Goal: Transaction & Acquisition: Purchase product/service

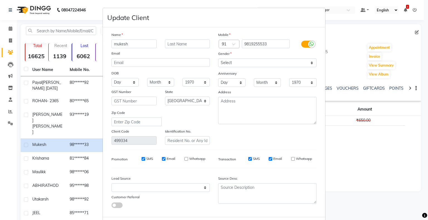
select select "22"
select select "[DEMOGRAPHIC_DATA]"
select select
click at [12, 27] on ngb-modal-window "Update Client Name mukesh Email DOB Day 01 02 03 04 05 06 07 08 09 10 11 12 13 …" at bounding box center [214, 110] width 428 height 220
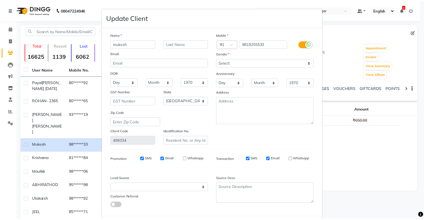
scroll to position [30, 0]
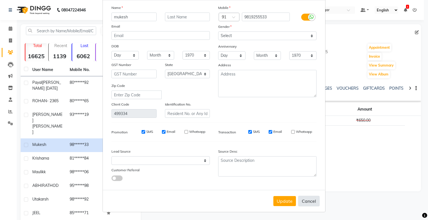
click at [309, 202] on button "Cancel" at bounding box center [308, 201] width 21 height 11
select select
select select "null"
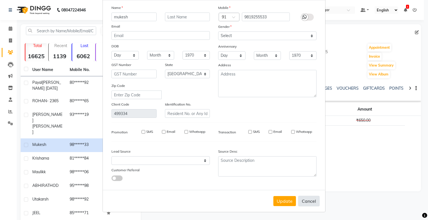
select select
checkbox input "false"
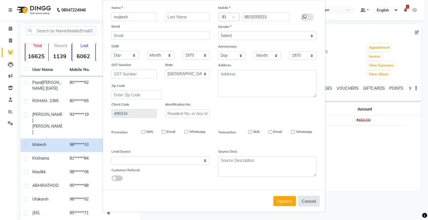
checkbox input "false"
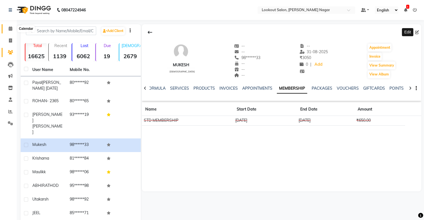
click at [10, 29] on icon at bounding box center [11, 29] width 4 height 4
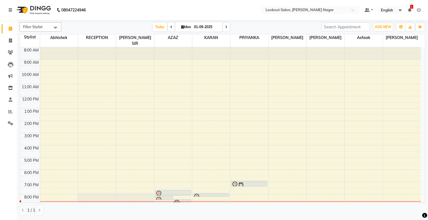
click at [225, 27] on span at bounding box center [226, 27] width 7 height 9
type input "02-09-2025"
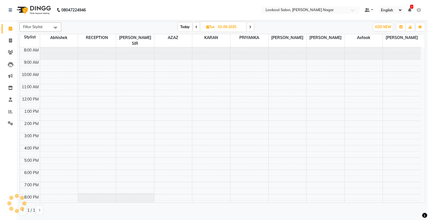
scroll to position [21, 0]
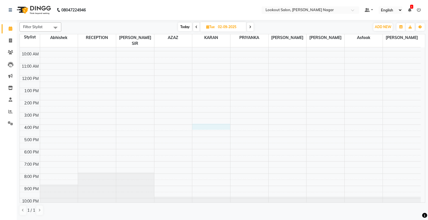
click at [203, 122] on div "8:00 AM 9:00 AM 10:00 AM 11:00 AM 12:00 PM 1:00 PM 2:00 PM 3:00 PM 4:00 PM 5:00…" at bounding box center [220, 119] width 401 height 184
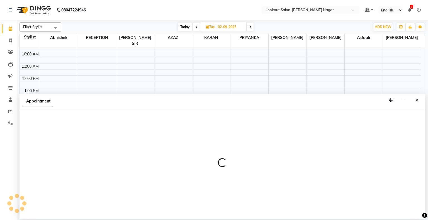
select select "11447"
select select "tentative"
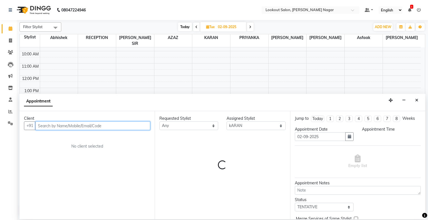
select select "960"
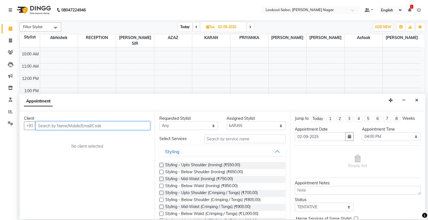
click at [90, 124] on input "text" at bounding box center [92, 126] width 115 height 9
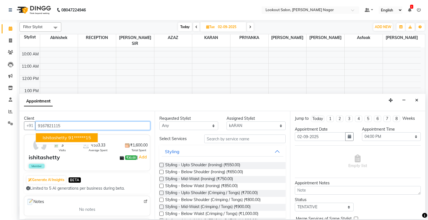
click at [74, 139] on ngb-highlight "91******15" at bounding box center [79, 138] width 23 height 6
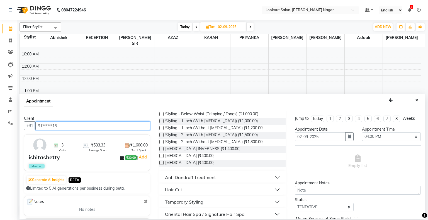
scroll to position [100, 0]
type input "91******15"
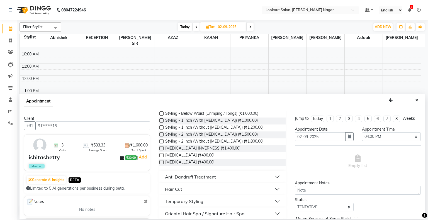
click at [180, 190] on div "Hair Cut" at bounding box center [173, 189] width 17 height 7
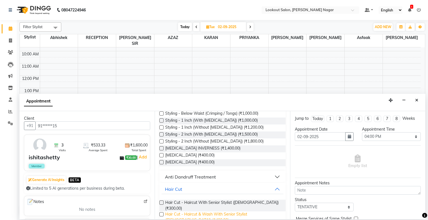
click at [175, 212] on span "Hair Cut - Haircut & Wash With Senior Stylist ([DEMOGRAPHIC_DATA]) (₹400.00)" at bounding box center [223, 218] width 116 height 12
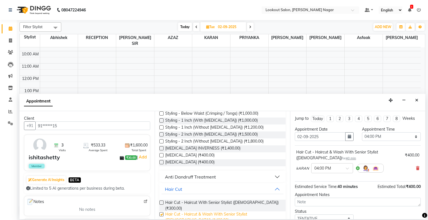
checkbox input "false"
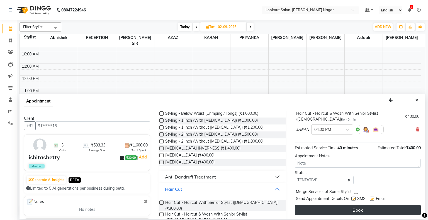
click at [329, 212] on button "Book" at bounding box center [358, 210] width 126 height 10
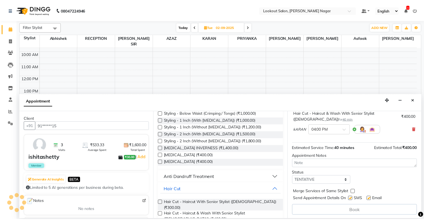
scroll to position [39, 0]
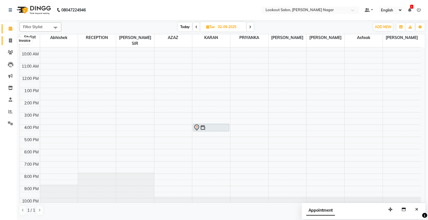
click at [9, 40] on icon at bounding box center [10, 40] width 3 height 4
select select "service"
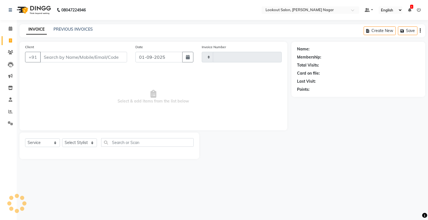
type input "2463"
select select "150"
click at [11, 51] on icon at bounding box center [10, 52] width 5 height 4
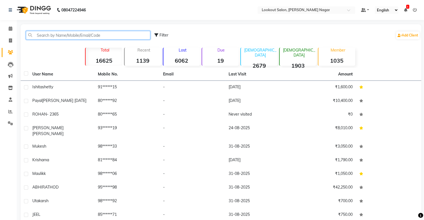
click at [56, 35] on input "text" at bounding box center [88, 35] width 124 height 9
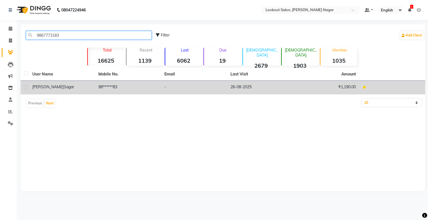
type input "9867773183"
click at [44, 89] on span "[PERSON_NAME]" at bounding box center [47, 87] width 31 height 5
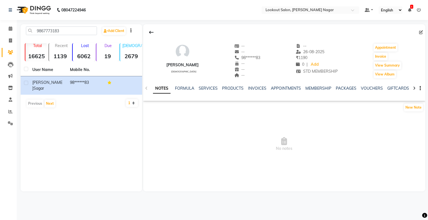
click at [318, 86] on div "MEMBERSHIP" at bounding box center [319, 89] width 26 height 6
click at [318, 88] on link "MEMBERSHIP" at bounding box center [319, 88] width 26 height 5
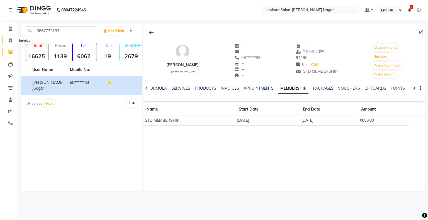
click at [9, 39] on icon at bounding box center [10, 40] width 3 height 4
select select "service"
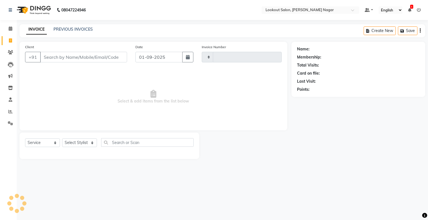
type input "2463"
select select "150"
click at [421, 31] on icon "button" at bounding box center [420, 31] width 1 height 0
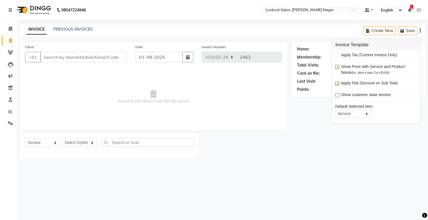
click at [338, 53] on label at bounding box center [338, 55] width 4 height 4
click at [360, 55] on span "Apply Tax (Current Invoice Only)" at bounding box center [369, 55] width 56 height 7
drag, startPoint x: 360, startPoint y: 55, endPoint x: 355, endPoint y: 57, distance: 5.0
click at [355, 57] on span "Apply Tax (Current Invoice Only)" at bounding box center [369, 55] width 56 height 7
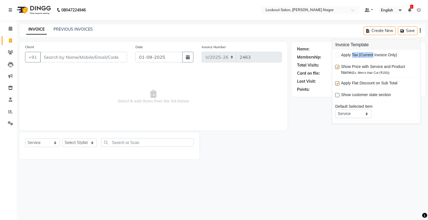
click at [355, 57] on span "Apply Tax (Current Invoice Only)" at bounding box center [369, 55] width 56 height 7
click at [365, 117] on select "Service Product Membership Package Voucher Prepaid Gift Card" at bounding box center [354, 114] width 36 height 9
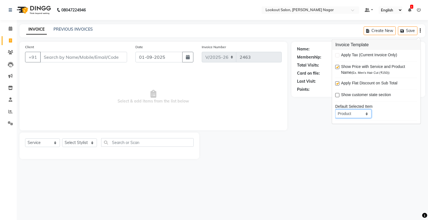
click at [336, 110] on select "Service Product Membership Package Voucher Prepaid Gift Card" at bounding box center [354, 114] width 36 height 9
click at [350, 117] on select "Service Product Membership Package Voucher Prepaid Gift Card" at bounding box center [354, 114] width 36 height 9
click at [337, 53] on label at bounding box center [338, 55] width 4 height 4
click at [353, 114] on select "Service Product Membership Package Voucher Prepaid Gift Card" at bounding box center [354, 114] width 36 height 9
select select "service"
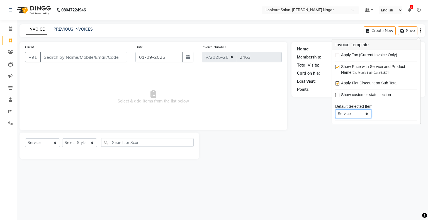
click at [336, 110] on select "Service Product Membership Package Voucher Prepaid Gift Card" at bounding box center [354, 114] width 36 height 9
click at [308, 140] on div "Name: Membership: Total Visits: Card on file: Last Visit: Points:" at bounding box center [361, 100] width 138 height 117
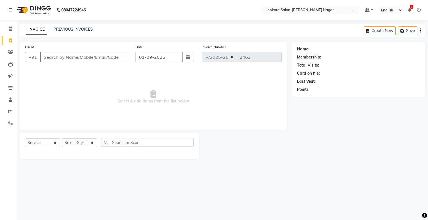
click at [369, 15] on nav "08047224946 Select Location × Lookout Salon, [PERSON_NAME] Nagar Default Panel …" at bounding box center [214, 10] width 428 height 20
click at [409, 8] on icon at bounding box center [409, 10] width 3 height 4
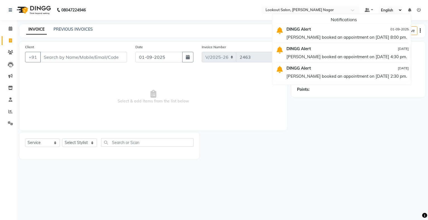
click at [267, 151] on div at bounding box center [245, 146] width 92 height 27
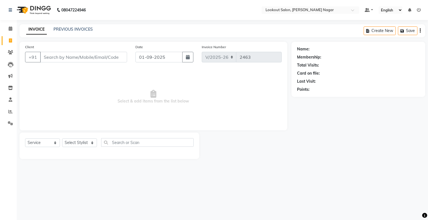
click at [428, 147] on div "Name: Membership: Total Visits: Card on file: Last Visit: Points:" at bounding box center [361, 100] width 138 height 117
click at [55, 58] on input "Client" at bounding box center [83, 57] width 87 height 11
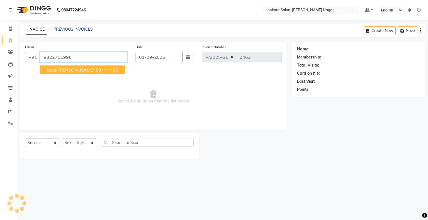
type input "9322701996"
select select "1: Object"
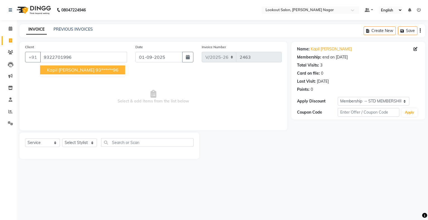
click at [64, 73] on button "[PERSON_NAME] 93******96" at bounding box center [82, 70] width 85 height 9
type input "93******96"
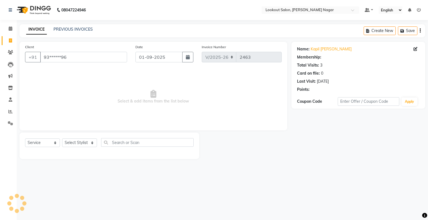
select select "1: Object"
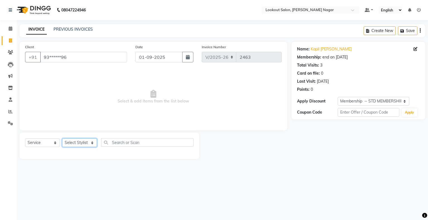
click at [74, 144] on select "Select Stylist abhishek Asfaak [PERSON_NAME] [PERSON_NAME] PRIYANKA RECEPTION […" at bounding box center [79, 143] width 35 height 9
select select "11446"
click at [62, 139] on select "Select Stylist abhishek Asfaak [PERSON_NAME] [PERSON_NAME] PRIYANKA RECEPTION […" at bounding box center [79, 143] width 35 height 9
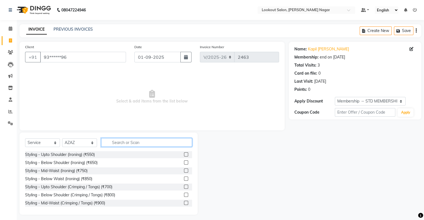
click at [155, 144] on input "text" at bounding box center [146, 142] width 91 height 9
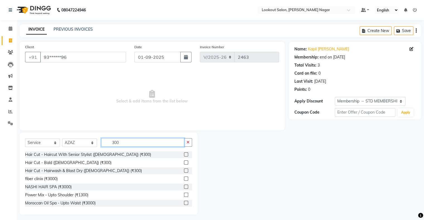
type input "300"
click at [184, 155] on label at bounding box center [186, 155] width 4 height 4
click at [184, 155] on input "checkbox" at bounding box center [186, 155] width 4 height 4
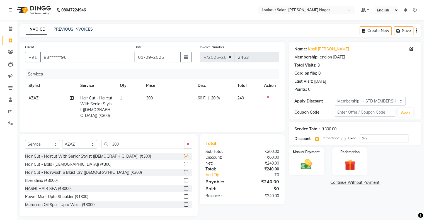
checkbox input "false"
click at [191, 143] on button "button" at bounding box center [188, 144] width 8 height 9
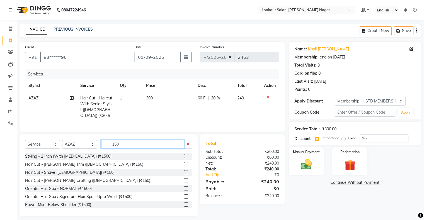
type input "150"
click at [184, 162] on label at bounding box center [186, 164] width 4 height 4
click at [184, 163] on input "checkbox" at bounding box center [186, 165] width 4 height 4
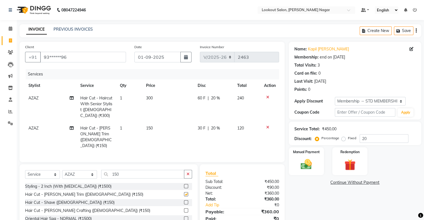
checkbox input "false"
click at [188, 172] on icon "button" at bounding box center [188, 174] width 3 height 4
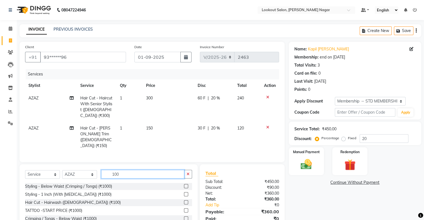
type input "100"
click at [184, 201] on label at bounding box center [186, 203] width 4 height 4
click at [184, 201] on input "checkbox" at bounding box center [186, 203] width 4 height 4
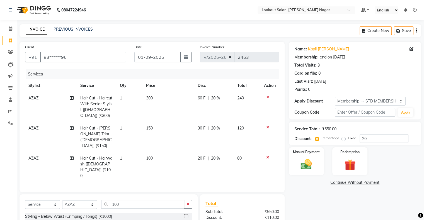
checkbox input "false"
click at [312, 168] on img at bounding box center [306, 164] width 19 height 13
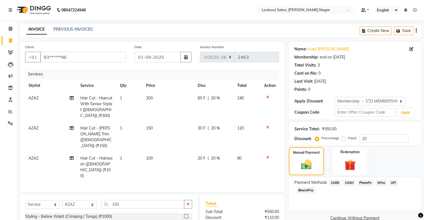
click at [349, 181] on span "CASH" at bounding box center [349, 183] width 12 height 6
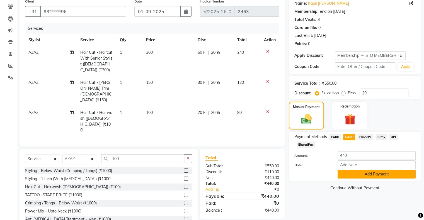
click at [376, 173] on button "Add Payment" at bounding box center [377, 174] width 78 height 9
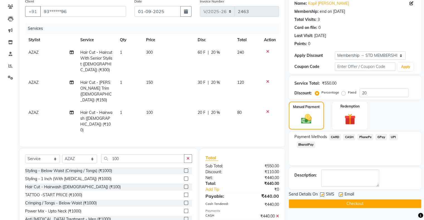
click at [348, 202] on button "Checkout" at bounding box center [355, 204] width 133 height 9
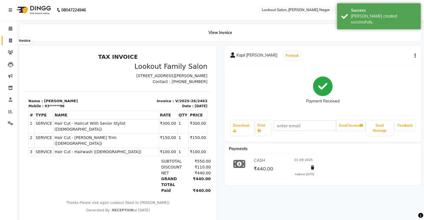
click at [10, 41] on icon at bounding box center [10, 40] width 3 height 4
select select "service"
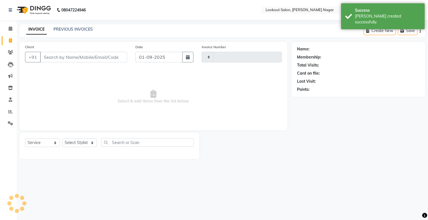
type input "2464"
select select "150"
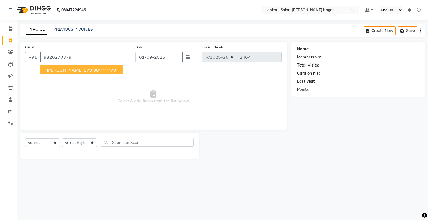
type input "9820270879"
select select "1: Object"
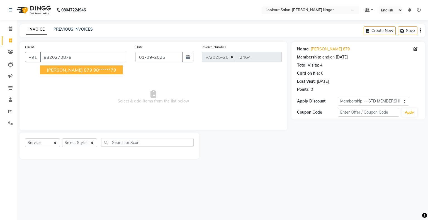
click at [74, 72] on span "[PERSON_NAME] 879" at bounding box center [69, 70] width 45 height 6
type input "98******79"
select select "1: Object"
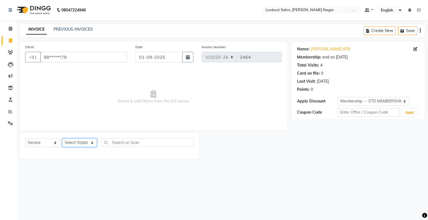
click at [71, 142] on select "Select Stylist abhishek Asfaak [PERSON_NAME] [PERSON_NAME] PRIYANKA RECEPTION […" at bounding box center [79, 143] width 35 height 9
select select "85691"
click at [62, 139] on select "Select Stylist abhishek Asfaak [PERSON_NAME] [PERSON_NAME] PRIYANKA RECEPTION […" at bounding box center [79, 143] width 35 height 9
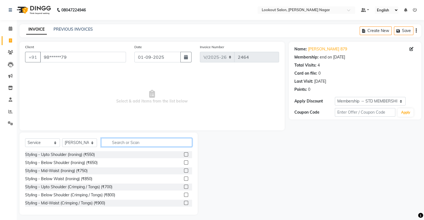
click at [125, 145] on input "text" at bounding box center [146, 142] width 91 height 9
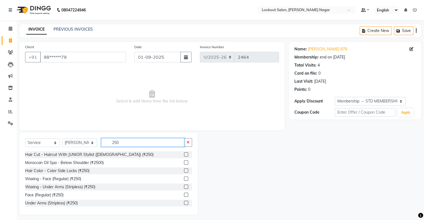
type input "250"
click at [184, 154] on label at bounding box center [186, 155] width 4 height 4
click at [184, 154] on input "checkbox" at bounding box center [186, 155] width 4 height 4
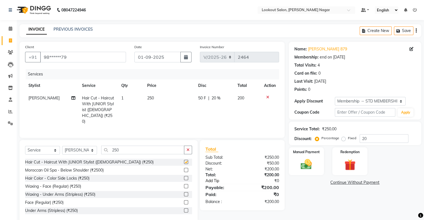
checkbox input "false"
click at [310, 170] on img at bounding box center [306, 164] width 19 height 13
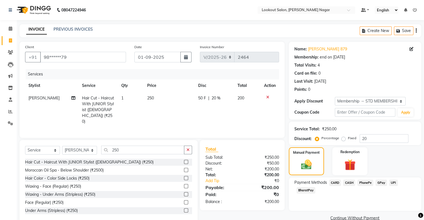
click at [351, 181] on span "CASH" at bounding box center [349, 183] width 12 height 6
click at [398, 219] on button "Add Payment" at bounding box center [377, 220] width 78 height 9
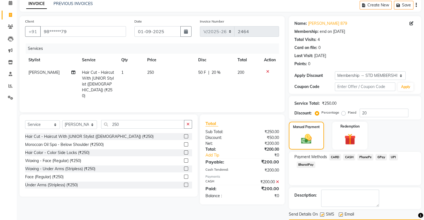
scroll to position [41, 0]
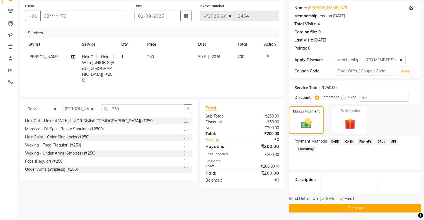
drag, startPoint x: 380, startPoint y: 207, endPoint x: 78, endPoint y: 86, distance: 325.6
click at [78, 86] on div "Client +91 98******79 Date [DATE] Invoice Number V/2025 V/[PHONE_NUMBER] Servic…" at bounding box center [220, 107] width 410 height 212
drag, startPoint x: 304, startPoint y: 208, endPoint x: 64, endPoint y: 87, distance: 268.1
click at [64, 87] on div "Client +91 98******79 Date [DATE] Invoice Number V/2025 V/[PHONE_NUMBER] Servic…" at bounding box center [220, 107] width 410 height 212
click at [354, 209] on button "Checkout" at bounding box center [355, 208] width 133 height 9
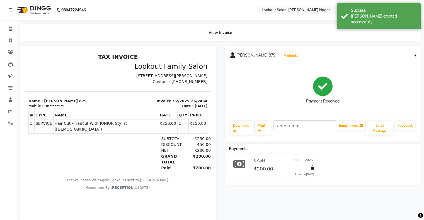
click at [8, 35] on li "Invoice" at bounding box center [8, 41] width 17 height 12
click at [9, 37] on link "Invoice" at bounding box center [8, 40] width 13 height 9
select select "service"
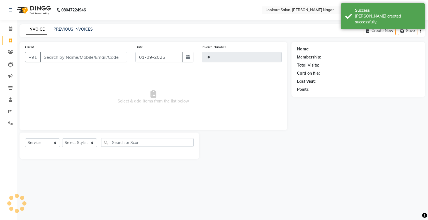
type input "2465"
select select "150"
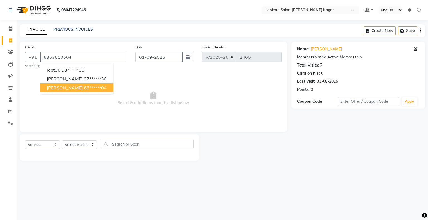
click at [60, 89] on span "[PERSON_NAME]" at bounding box center [65, 88] width 36 height 6
type input "63******04"
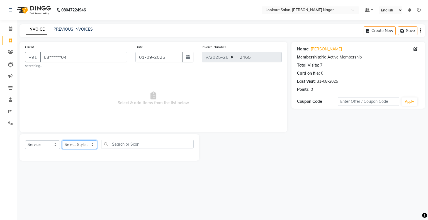
click at [81, 145] on select "Select Stylist abhishek Asfaak [PERSON_NAME] [PERSON_NAME] PRIYANKA RECEPTION […" at bounding box center [79, 145] width 35 height 9
select select "4284"
click at [62, 141] on select "Select Stylist abhishek Asfaak [PERSON_NAME] [PERSON_NAME] PRIYANKA RECEPTION […" at bounding box center [79, 145] width 35 height 9
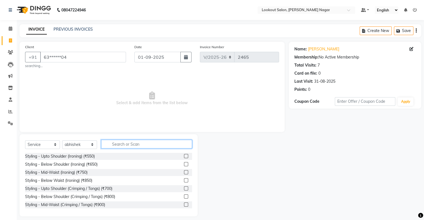
click at [121, 146] on input "text" at bounding box center [146, 144] width 91 height 9
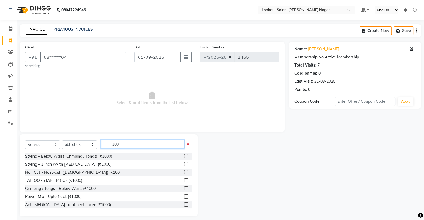
type input "100"
click at [184, 172] on label at bounding box center [186, 172] width 4 height 4
click at [184, 172] on input "checkbox" at bounding box center [186, 173] width 4 height 4
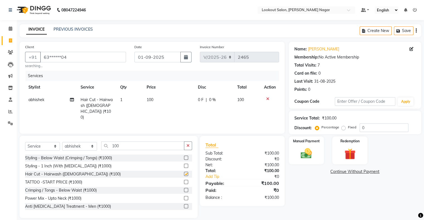
checkbox input "false"
click at [305, 158] on img at bounding box center [306, 153] width 19 height 13
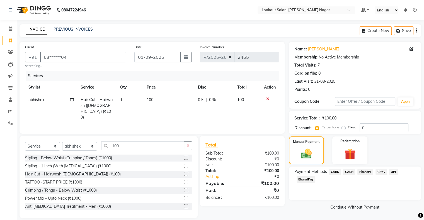
click at [337, 172] on span "CARD" at bounding box center [335, 172] width 12 height 6
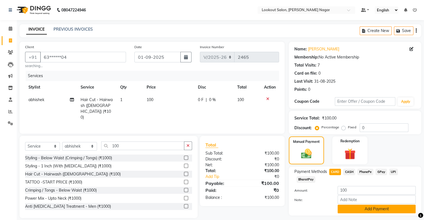
click at [380, 207] on button "Add Payment" at bounding box center [377, 209] width 78 height 9
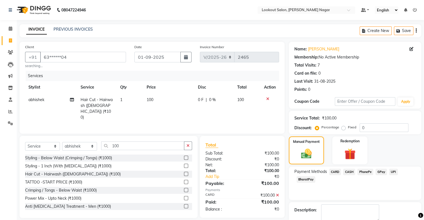
scroll to position [31, 0]
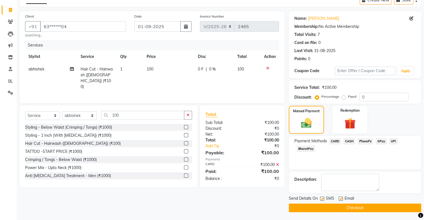
click at [395, 206] on button "Checkout" at bounding box center [355, 208] width 133 height 9
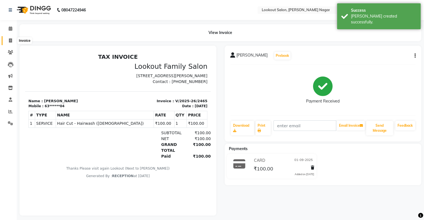
click at [10, 38] on span at bounding box center [11, 41] width 10 height 6
select select "service"
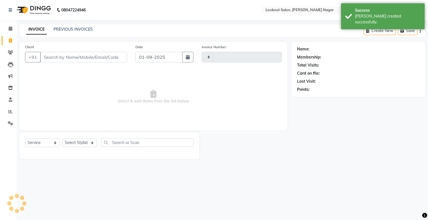
type input "2466"
select select "150"
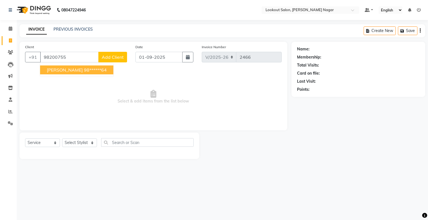
click at [56, 69] on span "[PERSON_NAME]" at bounding box center [65, 70] width 36 height 6
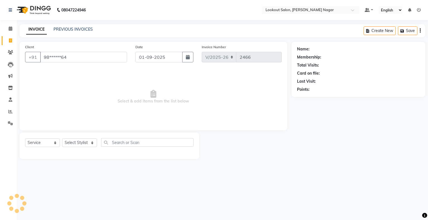
type input "98******64"
select select "1: Object"
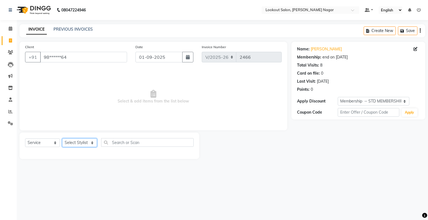
click at [75, 143] on select "Select Stylist abhishek Asfaak [PERSON_NAME] [PERSON_NAME] PRIYANKA RECEPTION […" at bounding box center [79, 143] width 35 height 9
select select "11446"
click at [62, 139] on select "Select Stylist abhishek Asfaak [PERSON_NAME] [PERSON_NAME] PRIYANKA RECEPTION […" at bounding box center [79, 143] width 35 height 9
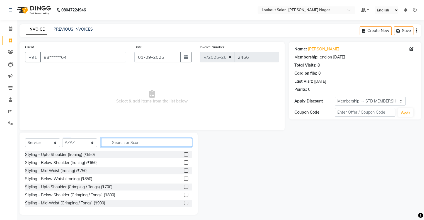
click at [128, 143] on input "text" at bounding box center [146, 142] width 91 height 9
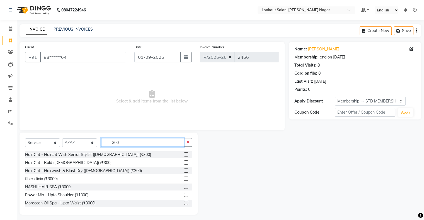
type input "300"
click at [184, 153] on label at bounding box center [186, 155] width 4 height 4
click at [184, 153] on input "checkbox" at bounding box center [186, 155] width 4 height 4
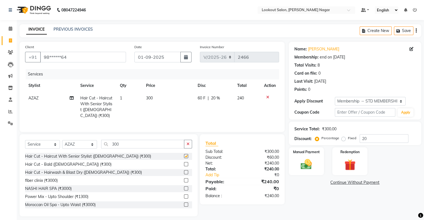
checkbox input "false"
click at [304, 165] on img at bounding box center [306, 164] width 19 height 13
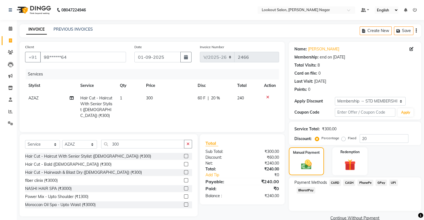
click at [351, 180] on span "CASH" at bounding box center [349, 183] width 12 height 6
click at [372, 218] on button "Add Payment" at bounding box center [377, 220] width 78 height 9
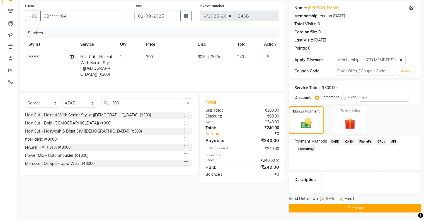
click at [403, 207] on button "Checkout" at bounding box center [355, 208] width 133 height 9
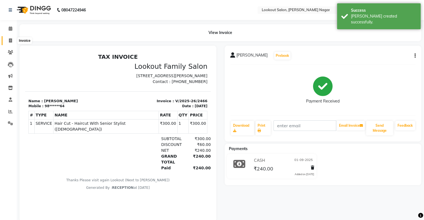
click at [13, 40] on span at bounding box center [11, 41] width 10 height 6
select select "150"
select select "service"
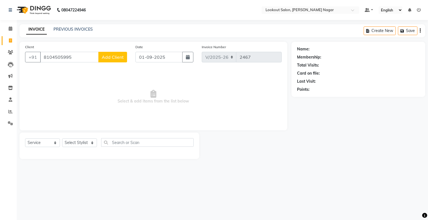
type input "8104505995"
click at [110, 59] on span "Add Client" at bounding box center [113, 57] width 22 height 6
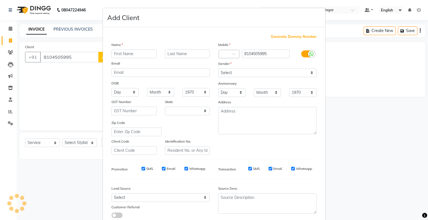
select select "22"
click at [119, 51] on input "text" at bounding box center [134, 54] width 45 height 9
type input "nitei"
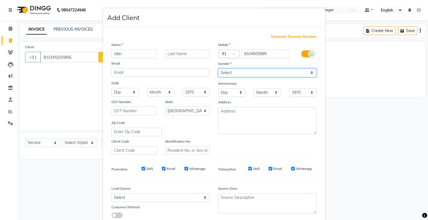
click at [259, 71] on select "Select [DEMOGRAPHIC_DATA] [DEMOGRAPHIC_DATA] Other Prefer Not To Say" at bounding box center [267, 73] width 98 height 9
select select "[DEMOGRAPHIC_DATA]"
click at [218, 69] on select "Select [DEMOGRAPHIC_DATA] [DEMOGRAPHIC_DATA] Other Prefer Not To Say" at bounding box center [267, 73] width 98 height 9
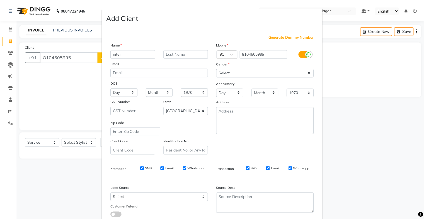
scroll to position [40, 0]
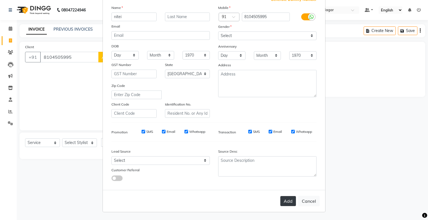
click at [290, 202] on button "Add" at bounding box center [289, 201] width 16 height 10
type input "81******95"
select select
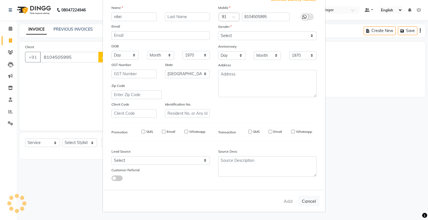
select select "null"
select select
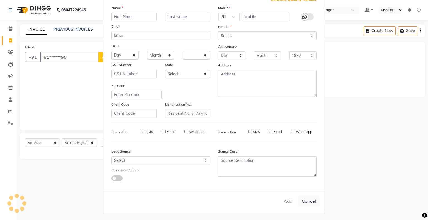
checkbox input "false"
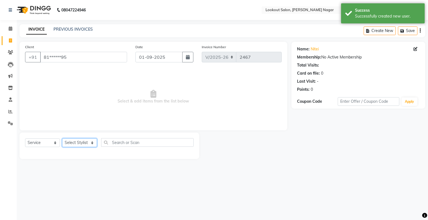
click at [88, 145] on select "Select Stylist abhishek Asfaak [PERSON_NAME] [PERSON_NAME] PRIYANKA RECEPTION […" at bounding box center [79, 143] width 35 height 9
select select "34777"
click at [62, 139] on select "Select Stylist abhishek Asfaak [PERSON_NAME] [PERSON_NAME] PRIYANKA RECEPTION […" at bounding box center [79, 143] width 35 height 9
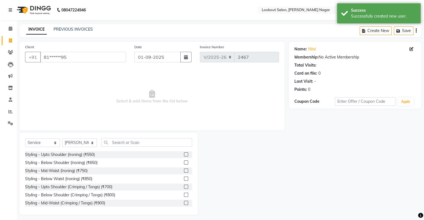
click at [85, 127] on div "Client +91 81******95 Date [DATE] Invoice Number V/2025 V/[PHONE_NUMBER] Select…" at bounding box center [152, 86] width 265 height 89
click at [136, 141] on input "text" at bounding box center [146, 142] width 91 height 9
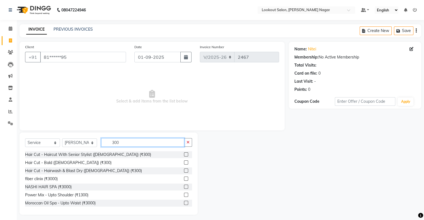
type input "300"
click at [184, 172] on label at bounding box center [186, 171] width 4 height 4
click at [184, 172] on input "checkbox" at bounding box center [186, 171] width 4 height 4
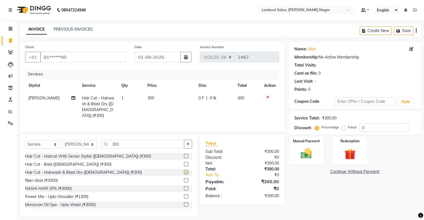
checkbox input "false"
click at [307, 155] on img at bounding box center [306, 153] width 19 height 13
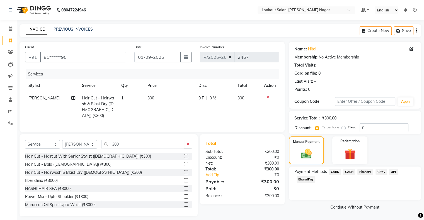
click at [334, 172] on span "CARD" at bounding box center [335, 172] width 12 height 6
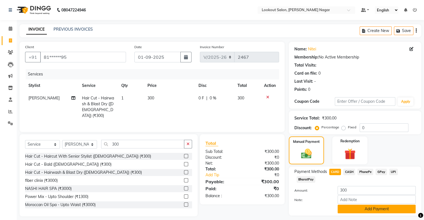
click at [366, 208] on button "Add Payment" at bounding box center [377, 209] width 78 height 9
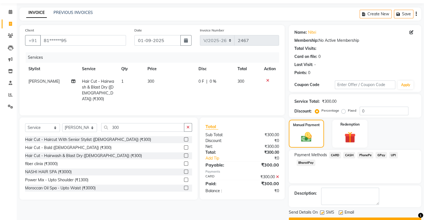
scroll to position [31, 0]
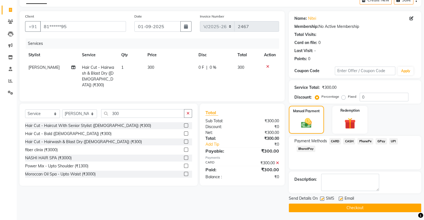
click at [398, 207] on button "Checkout" at bounding box center [355, 208] width 133 height 9
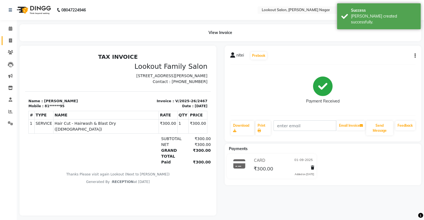
click at [11, 40] on icon at bounding box center [10, 40] width 3 height 4
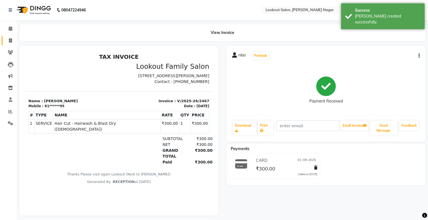
select select "service"
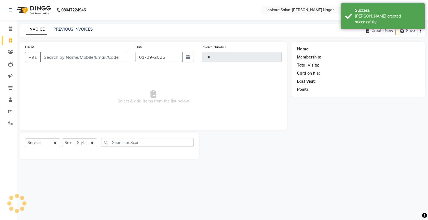
type input "2468"
select select "150"
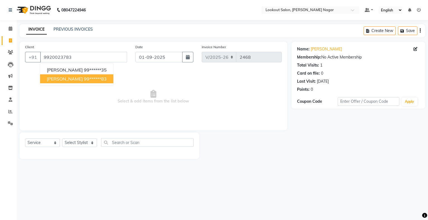
click at [56, 79] on span "[PERSON_NAME]" at bounding box center [65, 79] width 36 height 6
type input "99******83"
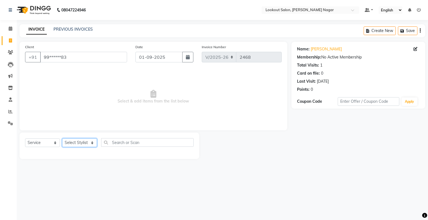
click at [73, 140] on select "Select Stylist abhishek Asfaak [PERSON_NAME] [PERSON_NAME] PRIYANKA RECEPTION […" at bounding box center [79, 143] width 35 height 9
select select "34777"
click at [62, 139] on select "Select Stylist abhishek Asfaak [PERSON_NAME] [PERSON_NAME] PRIYANKA RECEPTION […" at bounding box center [79, 143] width 35 height 9
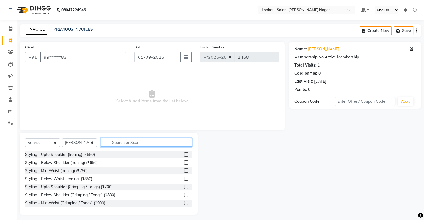
click at [124, 142] on input "text" at bounding box center [146, 142] width 91 height 9
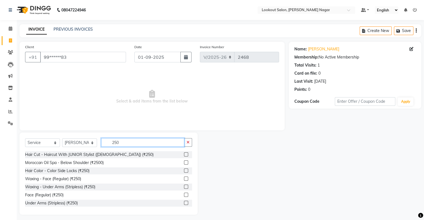
type input "250"
click at [184, 154] on label at bounding box center [186, 155] width 4 height 4
click at [184, 154] on input "checkbox" at bounding box center [186, 155] width 4 height 4
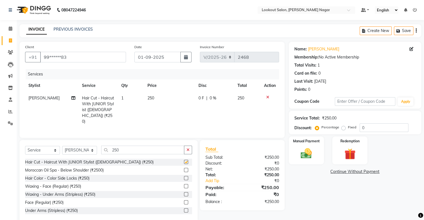
checkbox input "false"
click at [306, 158] on img at bounding box center [306, 153] width 19 height 13
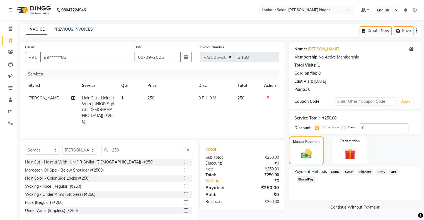
click at [336, 172] on span "CARD" at bounding box center [335, 172] width 12 height 6
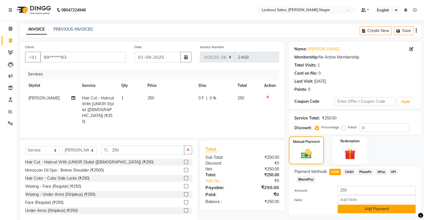
click at [369, 209] on button "Add Payment" at bounding box center [377, 209] width 78 height 9
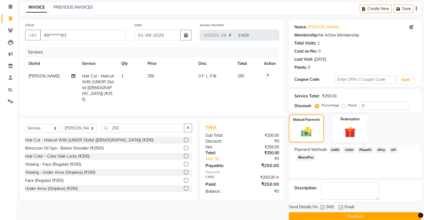
scroll to position [31, 0]
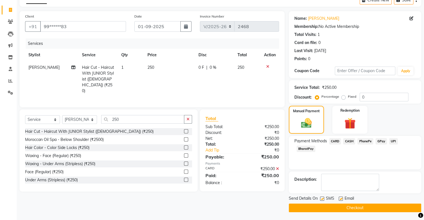
click at [375, 206] on button "Checkout" at bounding box center [355, 208] width 133 height 9
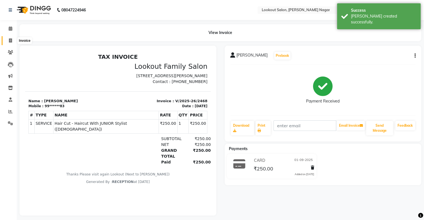
click at [10, 38] on icon at bounding box center [10, 40] width 3 height 4
select select "service"
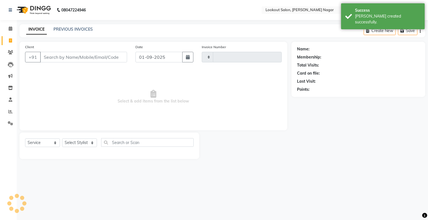
type input "2469"
select select "150"
click at [90, 59] on input "Client" at bounding box center [83, 57] width 87 height 11
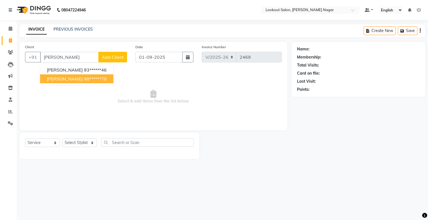
click at [94, 74] on button "[PERSON_NAME] 98******79" at bounding box center [76, 78] width 73 height 9
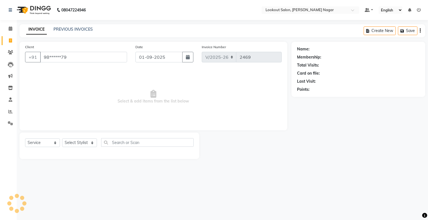
type input "98******79"
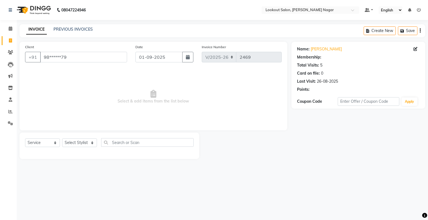
select select "1: Object"
click at [84, 150] on div "Select Service Product Membership Package Voucher Prepaid Gift Card Select Styl…" at bounding box center [109, 144] width 169 height 13
click at [84, 140] on select "Select Stylist abhishek Asfaak [PERSON_NAME] [PERSON_NAME] PRIYANKA RECEPTION […" at bounding box center [79, 143] width 35 height 9
select select "16862"
click at [62, 139] on select "Select Stylist abhishek Asfaak [PERSON_NAME] [PERSON_NAME] PRIYANKA RECEPTION […" at bounding box center [79, 143] width 35 height 9
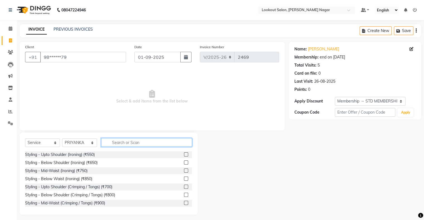
click at [127, 141] on input "text" at bounding box center [146, 142] width 91 height 9
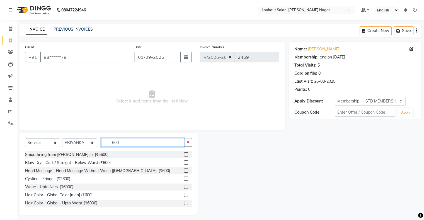
type input "600"
click at [184, 163] on label at bounding box center [186, 163] width 4 height 4
click at [184, 163] on input "checkbox" at bounding box center [186, 163] width 4 height 4
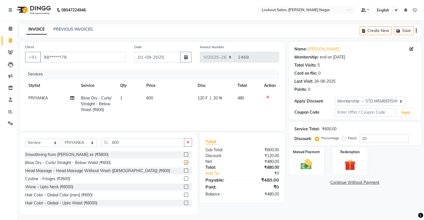
checkbox input "false"
click at [221, 99] on span "20 %" at bounding box center [217, 98] width 9 height 6
select select "16862"
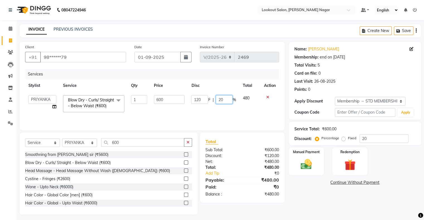
click at [221, 99] on input "20" at bounding box center [224, 99] width 17 height 9
type input "0"
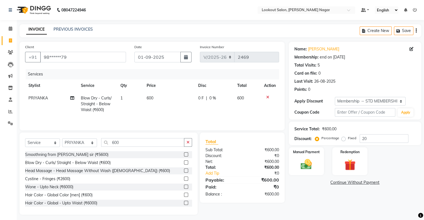
click at [167, 99] on td "600" at bounding box center [168, 104] width 51 height 24
select select "16862"
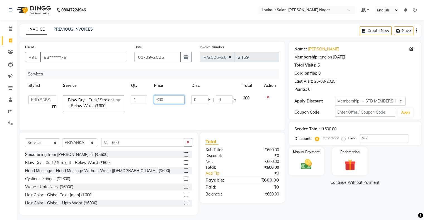
click at [167, 99] on input "600" at bounding box center [169, 99] width 31 height 9
type input "6"
type input "570"
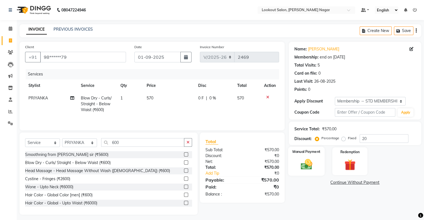
click at [304, 165] on img at bounding box center [306, 164] width 19 height 13
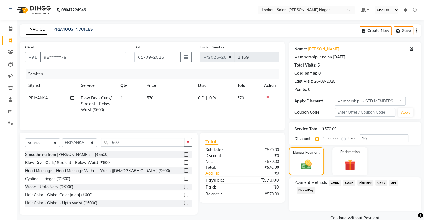
click at [351, 181] on span "CASH" at bounding box center [349, 183] width 12 height 6
click at [375, 218] on button "Add Payment" at bounding box center [377, 220] width 78 height 9
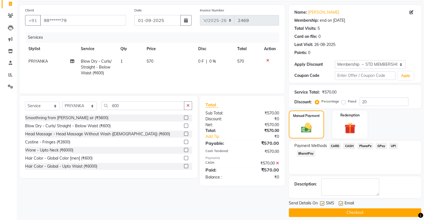
scroll to position [41, 0]
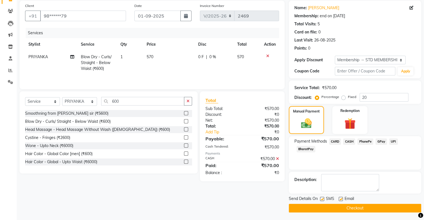
click at [401, 206] on button "Checkout" at bounding box center [355, 208] width 133 height 9
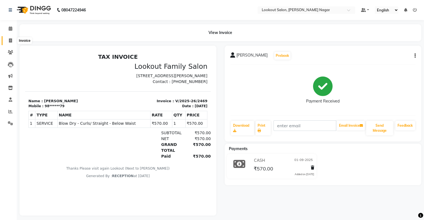
click at [9, 39] on icon at bounding box center [10, 40] width 3 height 4
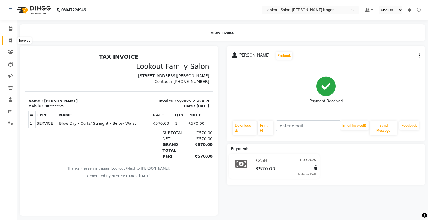
select select "service"
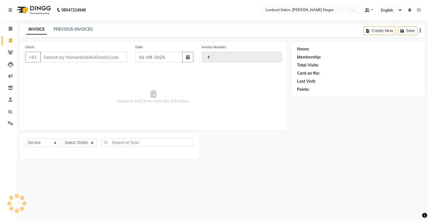
type input "2470"
select select "150"
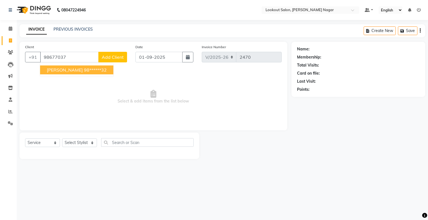
click at [69, 68] on span "[PERSON_NAME]" at bounding box center [65, 70] width 36 height 6
type input "98******32"
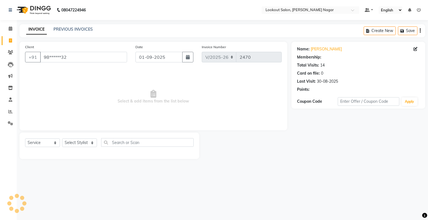
select select "1: Object"
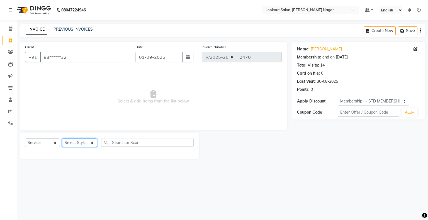
click at [76, 143] on select "Select Stylist abhishek Asfaak [PERSON_NAME] [PERSON_NAME] PRIYANKA RECEPTION […" at bounding box center [79, 143] width 35 height 9
select select "4284"
click at [62, 139] on select "Select Stylist abhishek Asfaak [PERSON_NAME] [PERSON_NAME] PRIYANKA RECEPTION […" at bounding box center [79, 143] width 35 height 9
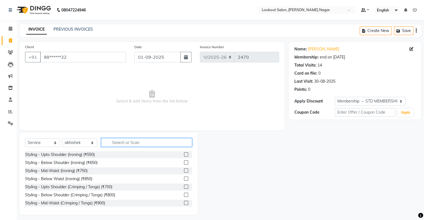
click at [126, 141] on input "text" at bounding box center [146, 142] width 91 height 9
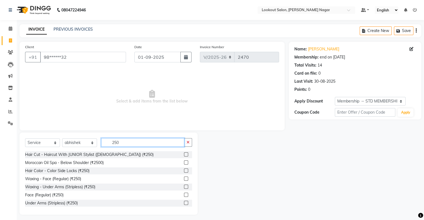
type input "250"
click at [184, 153] on label at bounding box center [186, 155] width 4 height 4
click at [184, 153] on input "checkbox" at bounding box center [186, 155] width 4 height 4
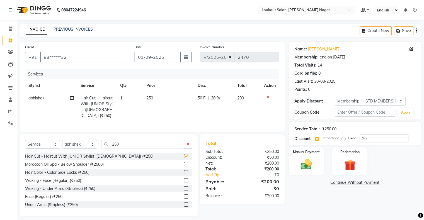
checkbox input "false"
click at [306, 171] on img at bounding box center [306, 164] width 19 height 13
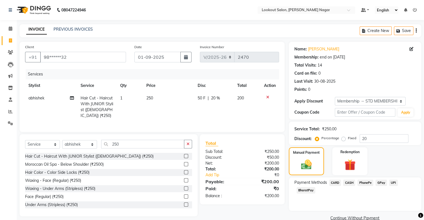
click at [335, 180] on span "CARD" at bounding box center [335, 183] width 12 height 6
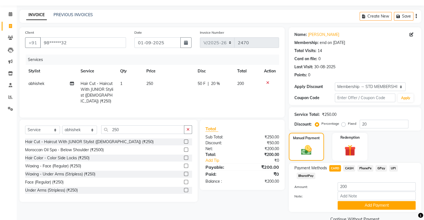
scroll to position [27, 0]
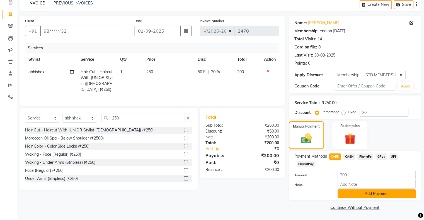
click at [372, 196] on button "Add Payment" at bounding box center [377, 194] width 78 height 9
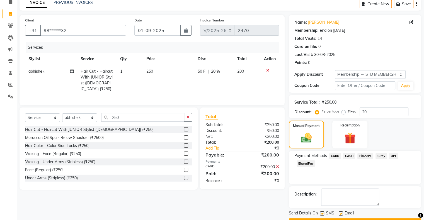
scroll to position [41, 0]
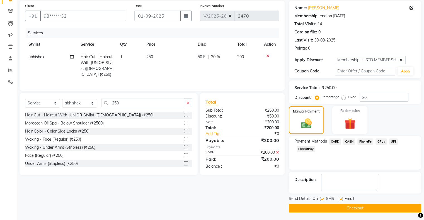
click at [396, 207] on button "Checkout" at bounding box center [355, 208] width 133 height 9
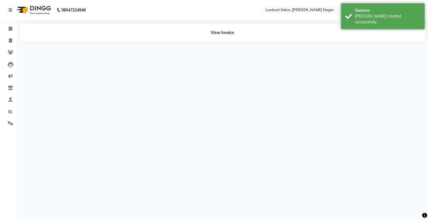
drag, startPoint x: 396, startPoint y: 207, endPoint x: 300, endPoint y: 167, distance: 104.0
click at [300, 167] on div "08047224946 Select Location × Lookout Salon, [PERSON_NAME] Nagar Default Panel …" at bounding box center [214, 110] width 428 height 220
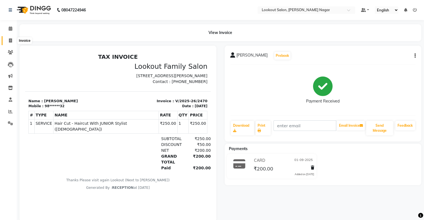
click at [14, 40] on span at bounding box center [11, 41] width 10 height 6
select select "service"
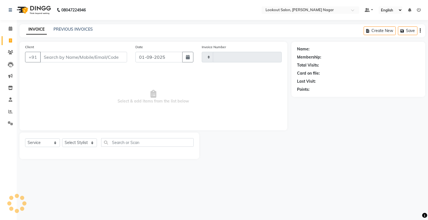
type input "2471"
select select "150"
click at [84, 60] on input "Client" at bounding box center [83, 57] width 87 height 11
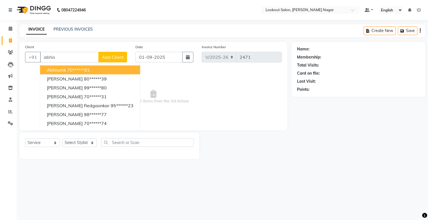
click at [84, 60] on input "abhis" at bounding box center [69, 57] width 59 height 11
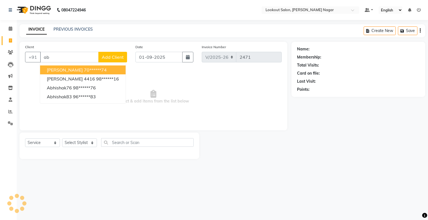
type input "a"
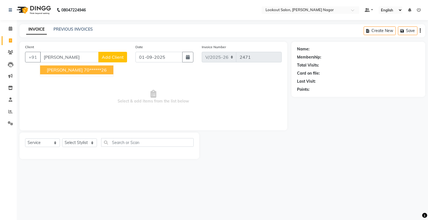
click at [84, 72] on ngb-highlight "70******26" at bounding box center [95, 70] width 23 height 6
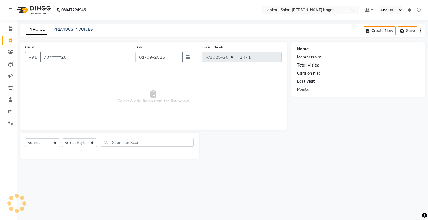
type input "70******26"
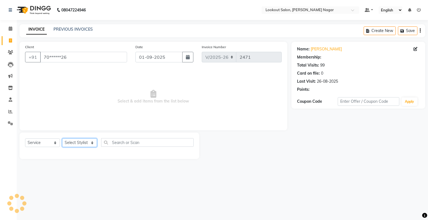
click at [78, 143] on select "Select Stylist abhishek Asfaak [PERSON_NAME] [PERSON_NAME] PRIYANKA RECEPTION […" at bounding box center [79, 143] width 35 height 9
select select "16862"
click at [62, 139] on select "Select Stylist abhishek Asfaak [PERSON_NAME] [PERSON_NAME] PRIYANKA RECEPTION […" at bounding box center [79, 143] width 35 height 9
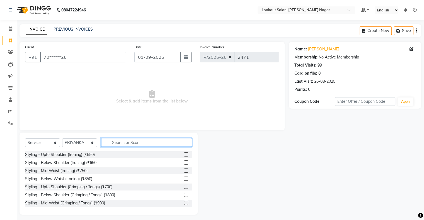
click at [145, 143] on input "text" at bounding box center [146, 142] width 91 height 9
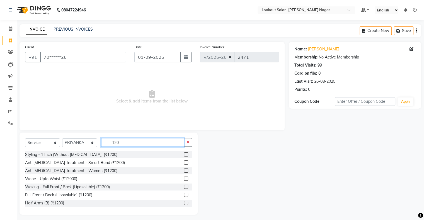
click at [156, 140] on input "120" at bounding box center [142, 142] width 83 height 9
type input "1"
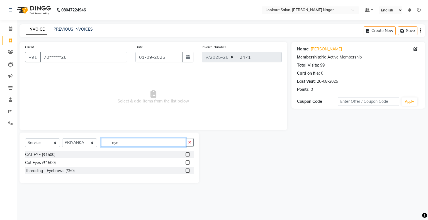
click at [176, 144] on input "eye" at bounding box center [143, 142] width 85 height 9
type input "e"
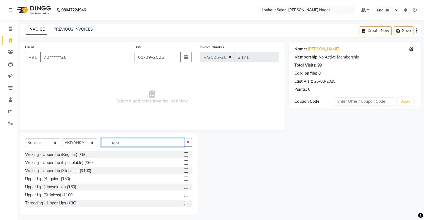
type input "upp"
click at [184, 162] on label at bounding box center [186, 163] width 4 height 4
click at [184, 162] on input "checkbox" at bounding box center [186, 163] width 4 height 4
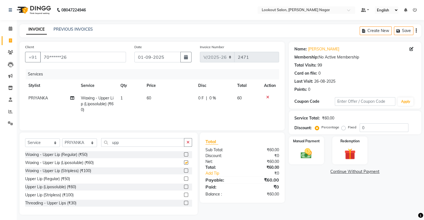
checkbox input "false"
click at [184, 187] on label at bounding box center [186, 187] width 4 height 4
click at [184, 187] on input "checkbox" at bounding box center [186, 188] width 4 height 4
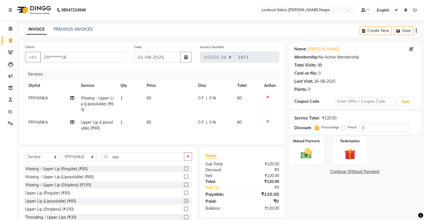
checkbox input "false"
click at [294, 151] on div "Manual Payment" at bounding box center [306, 150] width 37 height 29
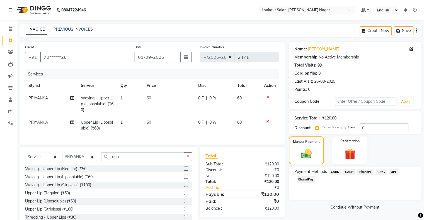
click at [336, 172] on span "CARD" at bounding box center [335, 172] width 12 height 6
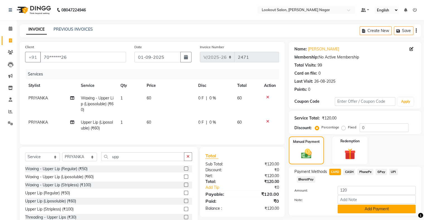
click at [356, 208] on button "Add Payment" at bounding box center [377, 209] width 78 height 9
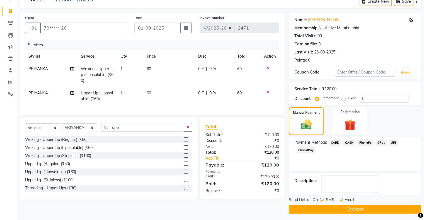
scroll to position [31, 0]
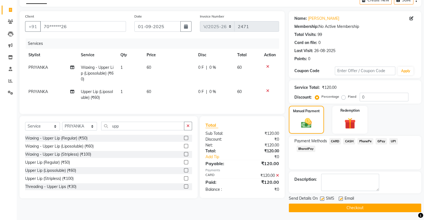
click at [376, 208] on button "Checkout" at bounding box center [355, 208] width 133 height 9
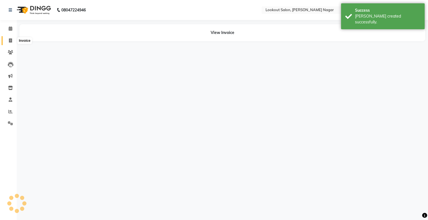
click at [9, 40] on icon at bounding box center [10, 40] width 3 height 4
select select "service"
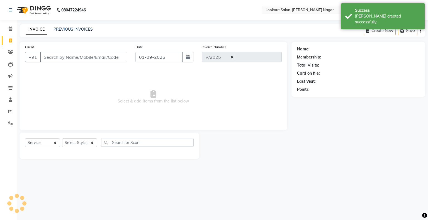
select select "150"
type input "2472"
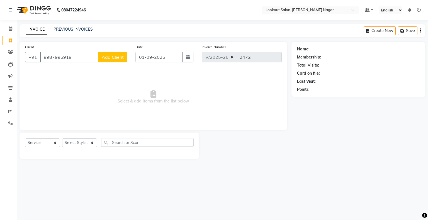
type input "9987996919"
click at [108, 59] on span "Add Client" at bounding box center [113, 57] width 22 height 6
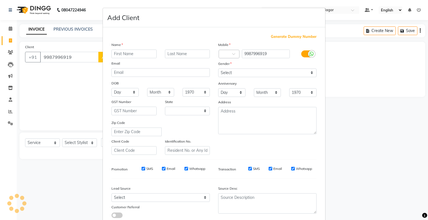
click at [119, 52] on input "text" at bounding box center [134, 54] width 45 height 9
select select "22"
click at [119, 52] on input "text" at bounding box center [134, 54] width 45 height 9
type input "ritav"
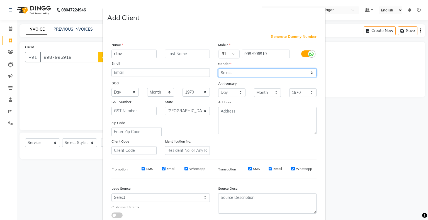
click at [249, 74] on select "Select [DEMOGRAPHIC_DATA] [DEMOGRAPHIC_DATA] Other Prefer Not To Say" at bounding box center [267, 73] width 98 height 9
select select "[DEMOGRAPHIC_DATA]"
click at [218, 69] on select "Select [DEMOGRAPHIC_DATA] [DEMOGRAPHIC_DATA] Other Prefer Not To Say" at bounding box center [267, 73] width 98 height 9
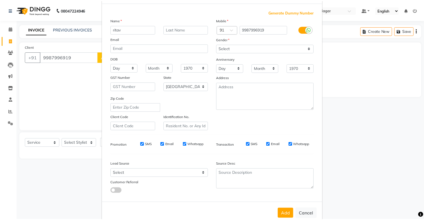
scroll to position [40, 0]
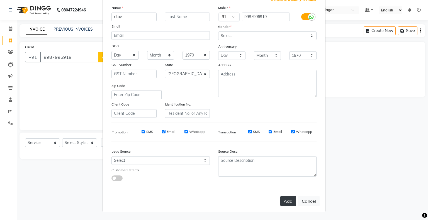
click at [281, 200] on button "Add" at bounding box center [289, 201] width 16 height 10
type input "99******19"
select select
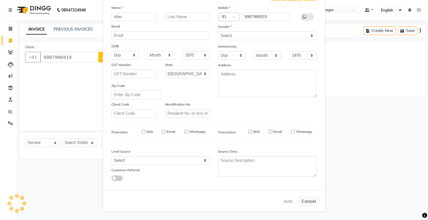
select select "null"
select select
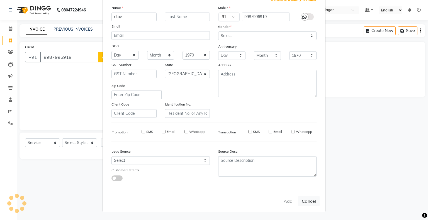
checkbox input "false"
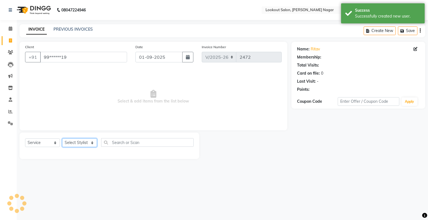
click at [74, 144] on select "Select Stylist abhishek Asfaak [PERSON_NAME] [PERSON_NAME] PRIYANKA RECEPTION […" at bounding box center [79, 143] width 35 height 9
select select "85691"
click at [62, 139] on select "Select Stylist abhishek Asfaak [PERSON_NAME] [PERSON_NAME] PRIYANKA RECEPTION […" at bounding box center [79, 143] width 35 height 9
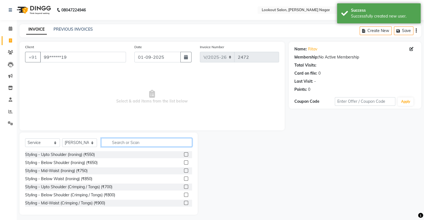
click at [127, 142] on input "text" at bounding box center [146, 142] width 91 height 9
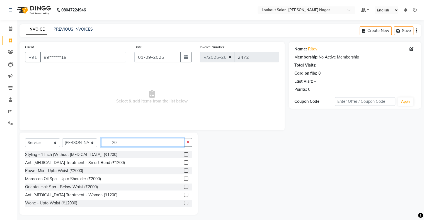
type input "2"
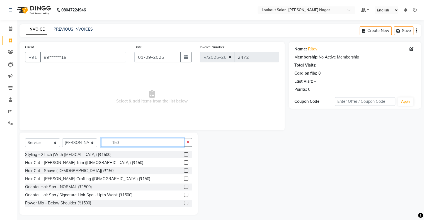
type input "150"
click at [184, 161] on label at bounding box center [186, 163] width 4 height 4
click at [184, 161] on input "checkbox" at bounding box center [186, 163] width 4 height 4
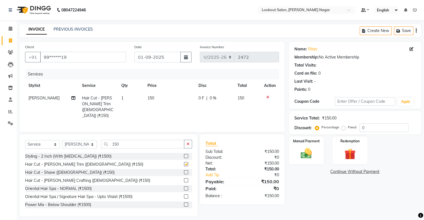
checkbox input "false"
click at [134, 143] on input "150" at bounding box center [142, 144] width 83 height 9
type input "1"
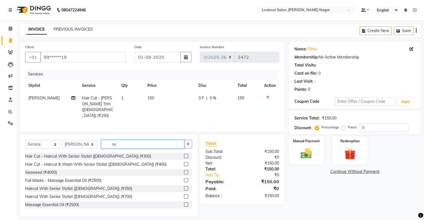
type input "s"
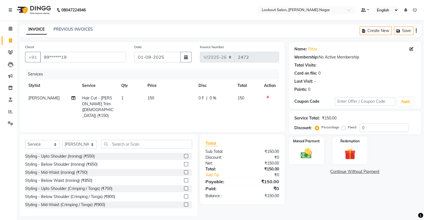
click at [44, 100] on span "[PERSON_NAME]" at bounding box center [43, 98] width 31 height 5
select select "85691"
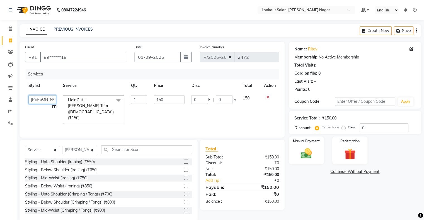
click at [48, 99] on select "abhishek Asfaak [PERSON_NAME] [PERSON_NAME] PRIYANKA RECEPTION [PERSON_NAME] [P…" at bounding box center [42, 99] width 28 height 9
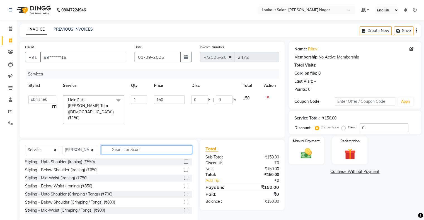
click at [129, 146] on input "text" at bounding box center [146, 150] width 91 height 9
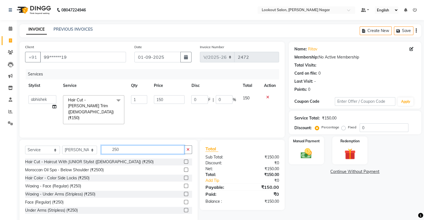
type input "250"
click at [184, 160] on label at bounding box center [186, 162] width 4 height 4
click at [184, 160] on input "checkbox" at bounding box center [186, 162] width 4 height 4
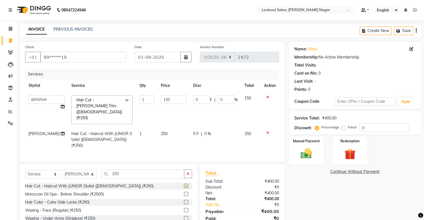
checkbox input "false"
click at [171, 128] on td "250" at bounding box center [174, 140] width 32 height 24
select select "85691"
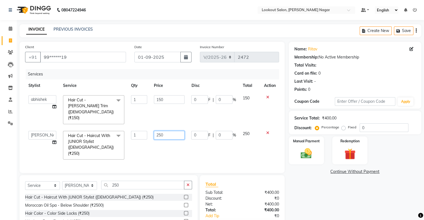
click at [171, 131] on input "250" at bounding box center [169, 135] width 31 height 9
type input "200"
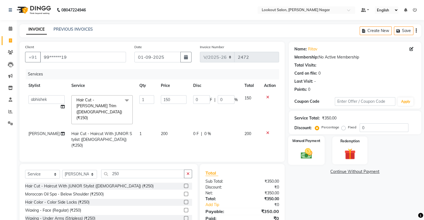
click at [304, 151] on img at bounding box center [306, 153] width 19 height 13
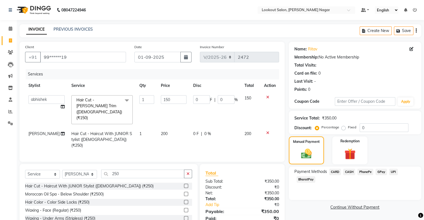
click at [335, 172] on span "CARD" at bounding box center [335, 172] width 12 height 6
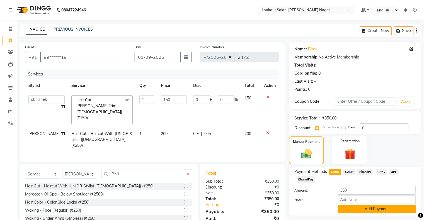
click at [381, 209] on button "Add Payment" at bounding box center [377, 209] width 78 height 9
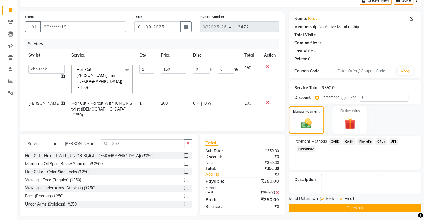
scroll to position [31, 0]
click at [400, 206] on button "Checkout" at bounding box center [355, 208] width 133 height 9
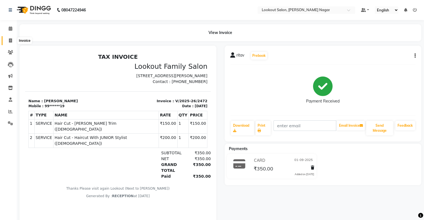
click at [7, 38] on span at bounding box center [11, 41] width 10 height 6
select select "service"
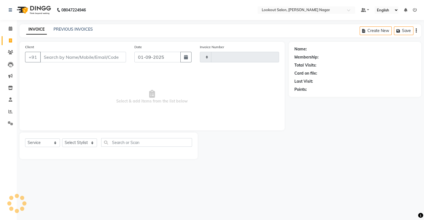
type input "2473"
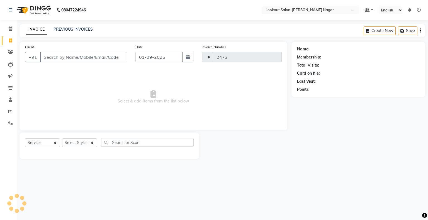
select select "150"
click at [54, 56] on input "Client" at bounding box center [83, 57] width 87 height 11
type input "9833321516"
click at [109, 57] on span "Add Client" at bounding box center [113, 57] width 22 height 6
select select "22"
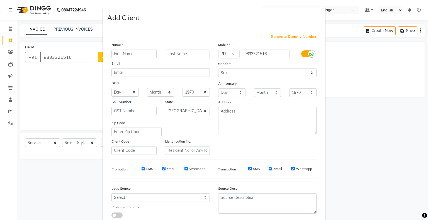
click at [122, 53] on input "text" at bounding box center [134, 54] width 45 height 9
type input "disha"
click at [239, 72] on select "Select [DEMOGRAPHIC_DATA] [DEMOGRAPHIC_DATA] Other Prefer Not To Say" at bounding box center [267, 73] width 98 height 9
click at [218, 69] on select "Select [DEMOGRAPHIC_DATA] [DEMOGRAPHIC_DATA] Other Prefer Not To Say" at bounding box center [267, 73] width 98 height 9
click at [250, 70] on select "Select [DEMOGRAPHIC_DATA] [DEMOGRAPHIC_DATA] Other Prefer Not To Say" at bounding box center [267, 73] width 98 height 9
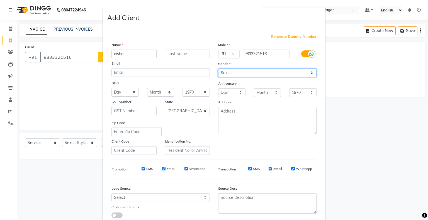
click at [218, 69] on select "Select [DEMOGRAPHIC_DATA] [DEMOGRAPHIC_DATA] Other Prefer Not To Say" at bounding box center [267, 73] width 98 height 9
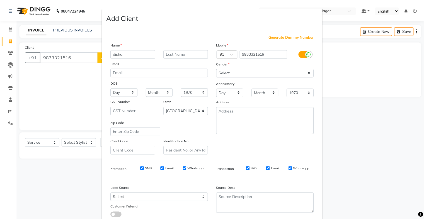
scroll to position [40, 0]
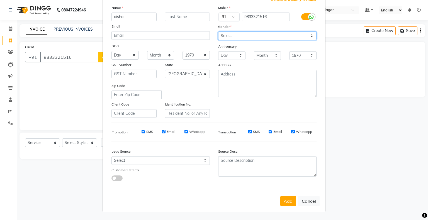
click at [247, 32] on select "Select [DEMOGRAPHIC_DATA] [DEMOGRAPHIC_DATA] Other Prefer Not To Say" at bounding box center [267, 36] width 98 height 9
select select "[DEMOGRAPHIC_DATA]"
click at [218, 32] on select "Select [DEMOGRAPHIC_DATA] [DEMOGRAPHIC_DATA] Other Prefer Not To Say" at bounding box center [267, 36] width 98 height 9
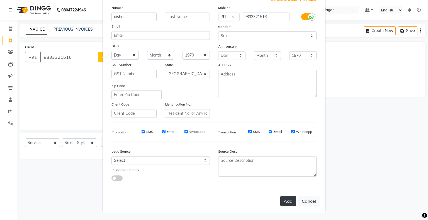
click at [283, 200] on button "Add" at bounding box center [289, 201] width 16 height 10
type input "98******16"
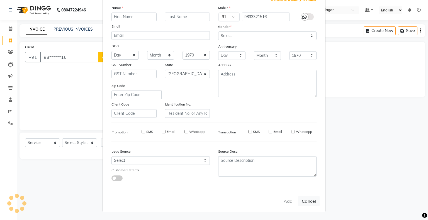
select select
select select "null"
select select
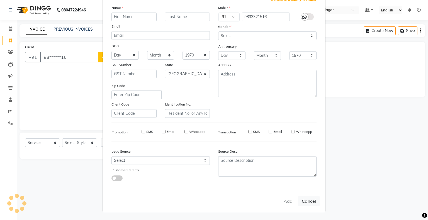
select select
checkbox input "false"
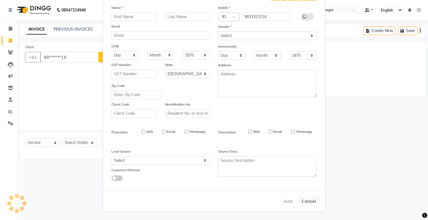
checkbox input "false"
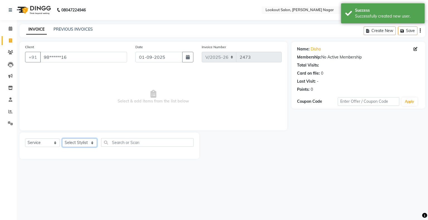
click at [68, 142] on select "Select Stylist abhishek Asfaak [PERSON_NAME] [PERSON_NAME] PRIYANKA RECEPTION […" at bounding box center [79, 143] width 35 height 9
select select "11446"
click at [62, 139] on select "Select Stylist abhishek Asfaak [PERSON_NAME] [PERSON_NAME] PRIYANKA RECEPTION […" at bounding box center [79, 143] width 35 height 9
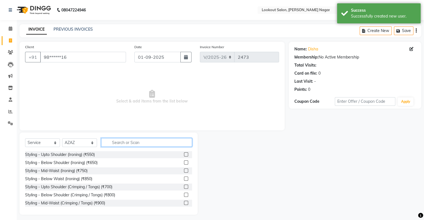
click at [138, 141] on input "text" at bounding box center [146, 142] width 91 height 9
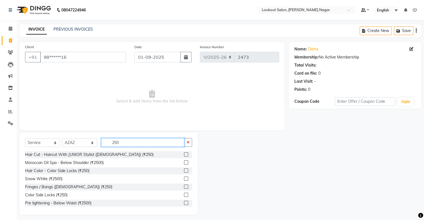
type input "250"
click at [184, 155] on label at bounding box center [186, 155] width 4 height 4
click at [184, 155] on input "checkbox" at bounding box center [186, 155] width 4 height 4
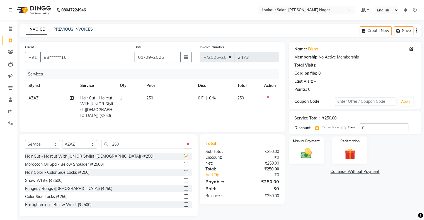
checkbox input "false"
click at [156, 145] on input "250" at bounding box center [142, 144] width 83 height 9
type input "2"
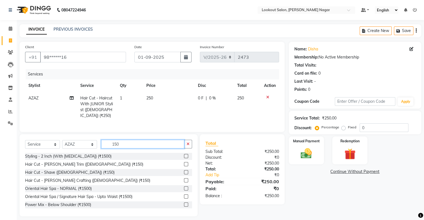
type input "150"
click at [184, 163] on label at bounding box center [186, 164] width 4 height 4
click at [184, 163] on input "checkbox" at bounding box center [186, 165] width 4 height 4
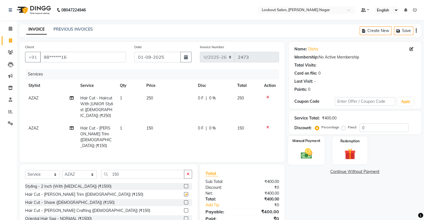
checkbox input "false"
click at [302, 156] on img at bounding box center [306, 153] width 19 height 13
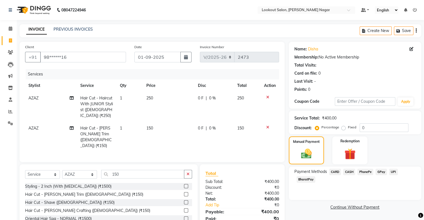
click at [348, 171] on span "CASH" at bounding box center [349, 172] width 12 height 6
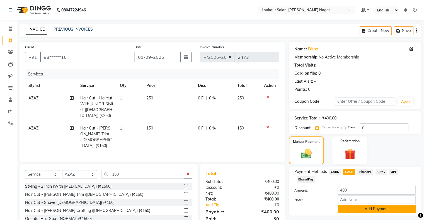
click at [355, 210] on button "Add Payment" at bounding box center [377, 209] width 78 height 9
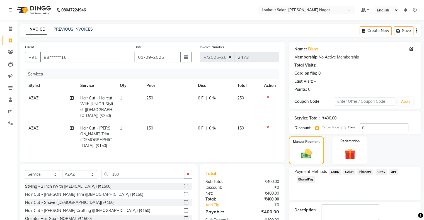
scroll to position [35, 0]
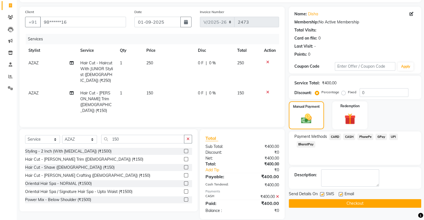
click at [384, 199] on button "Checkout" at bounding box center [355, 203] width 133 height 9
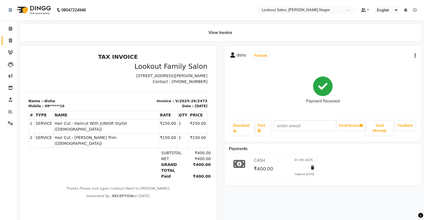
click at [9, 37] on link "Invoice" at bounding box center [8, 40] width 13 height 9
select select "service"
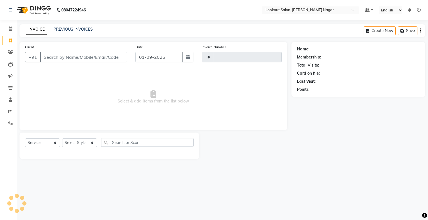
type input "2474"
select select "150"
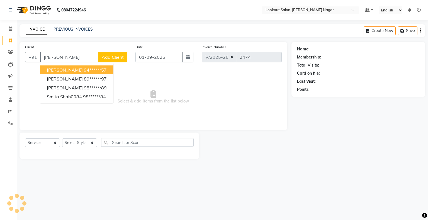
click at [66, 54] on input "[PERSON_NAME]" at bounding box center [69, 57] width 59 height 11
type input "m"
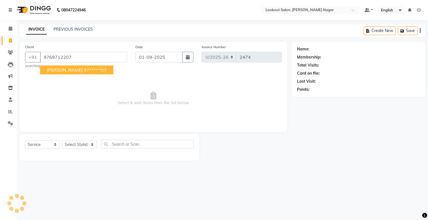
type input "9769712207"
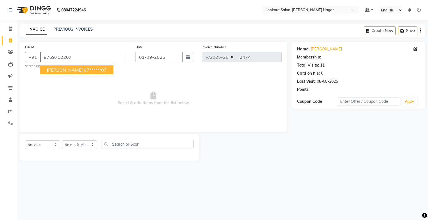
select select "1: Object"
click at [74, 71] on span "[PERSON_NAME]" at bounding box center [65, 70] width 36 height 6
type input "97******07"
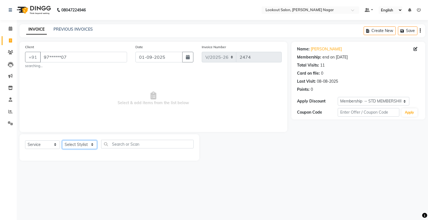
click at [66, 145] on select "Select Stylist abhishek Asfaak [PERSON_NAME] [PERSON_NAME] PRIYANKA RECEPTION […" at bounding box center [79, 145] width 35 height 9
click at [62, 141] on select "Select Stylist abhishek Asfaak [PERSON_NAME] [PERSON_NAME] PRIYANKA RECEPTION […" at bounding box center [79, 145] width 35 height 9
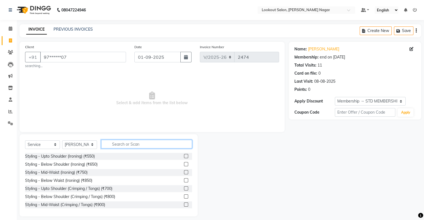
click at [165, 144] on input "text" at bounding box center [146, 144] width 91 height 9
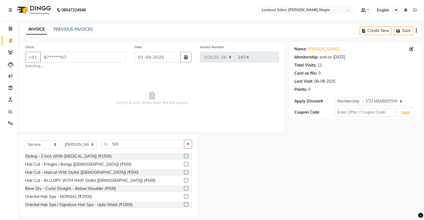
click at [184, 172] on label at bounding box center [186, 172] width 4 height 4
click at [184, 172] on input "checkbox" at bounding box center [186, 173] width 4 height 4
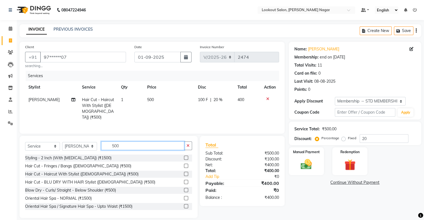
click at [141, 145] on input "500" at bounding box center [142, 146] width 83 height 9
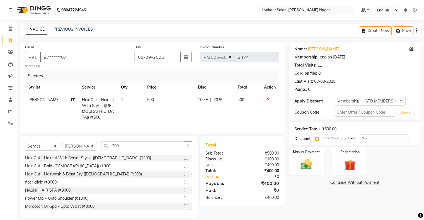
click at [184, 172] on label at bounding box center [186, 174] width 4 height 4
click at [184, 173] on input "checkbox" at bounding box center [186, 175] width 4 height 4
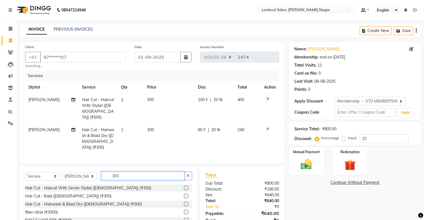
click at [156, 172] on input "300" at bounding box center [142, 176] width 83 height 9
click at [184, 202] on label at bounding box center [186, 204] width 4 height 4
click at [184, 203] on input "checkbox" at bounding box center [186, 205] width 4 height 4
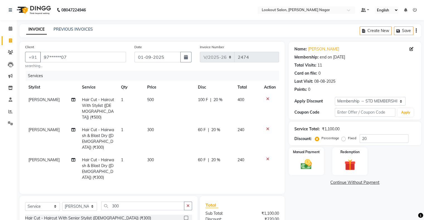
click at [37, 158] on span "[PERSON_NAME]" at bounding box center [43, 160] width 31 height 5
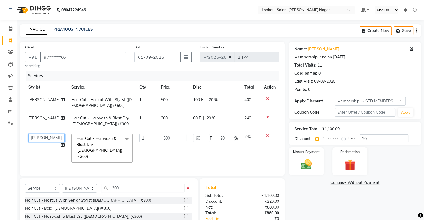
click at [39, 137] on select "abhishek Asfaak [PERSON_NAME] [PERSON_NAME] PRIYANKA RECEPTION [PERSON_NAME] [P…" at bounding box center [46, 138] width 36 height 9
click at [128, 184] on input "300" at bounding box center [142, 188] width 83 height 9
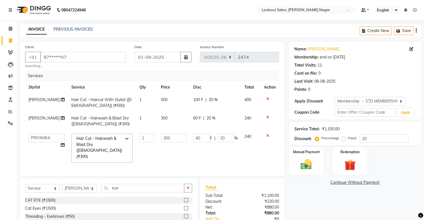
click at [185, 215] on label at bounding box center [186, 217] width 4 height 4
click at [185, 215] on input "checkbox" at bounding box center [186, 217] width 4 height 4
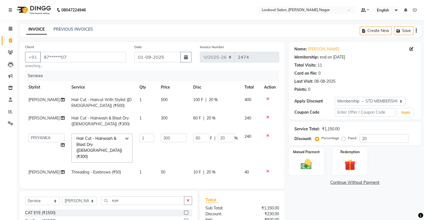
scroll to position [47, 0]
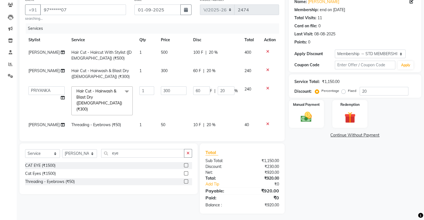
click at [167, 119] on td "50" at bounding box center [174, 125] width 32 height 13
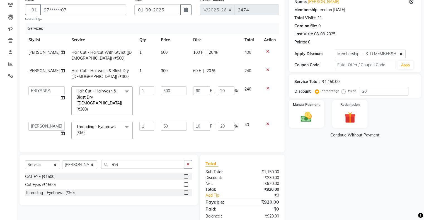
click at [167, 119] on td "50" at bounding box center [174, 131] width 32 height 24
click at [167, 122] on input "50" at bounding box center [174, 126] width 26 height 9
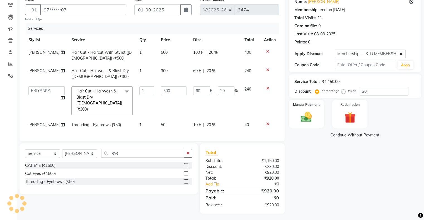
click at [212, 119] on td "10 F | 20 %" at bounding box center [215, 125] width 51 height 13
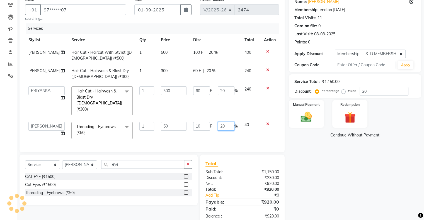
click at [226, 122] on input "20" at bounding box center [226, 126] width 17 height 9
click at [312, 153] on div "Name: [PERSON_NAME] Membership: end on [DATE] Total Visits: 11 Card on file: 0 …" at bounding box center [357, 109] width 137 height 231
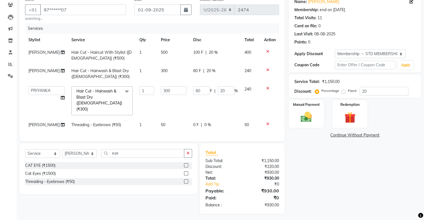
click at [163, 119] on td "50" at bounding box center [174, 125] width 32 height 13
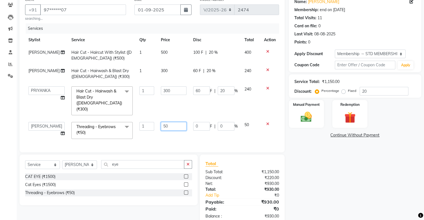
click at [163, 122] on input "50" at bounding box center [174, 126] width 26 height 9
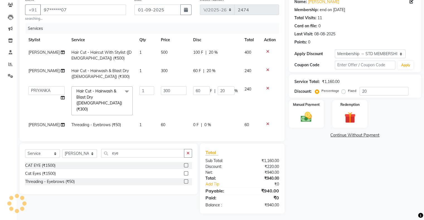
click at [331, 140] on div "Name: [PERSON_NAME] Membership: end on [DATE] Total Visits: 11 Card on file: 0 …" at bounding box center [357, 104] width 137 height 220
click at [162, 119] on td "60" at bounding box center [174, 125] width 32 height 13
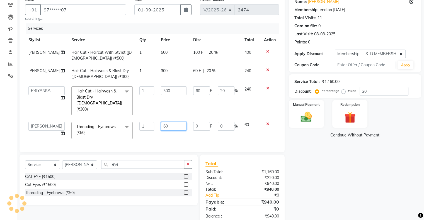
click at [166, 123] on input "60" at bounding box center [174, 126] width 26 height 9
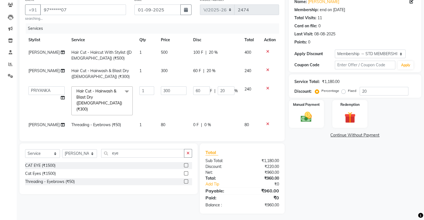
click at [329, 156] on div "Name: [PERSON_NAME] Membership: end on [DATE] Total Visits: 11 Card on file: 0 …" at bounding box center [357, 104] width 137 height 220
click at [299, 116] on img at bounding box center [306, 117] width 19 height 13
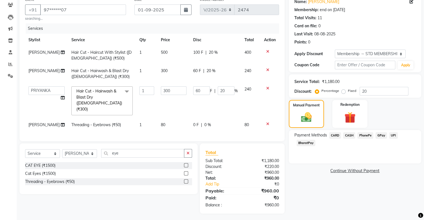
click at [48, 119] on td "[PERSON_NAME]" at bounding box center [46, 125] width 43 height 13
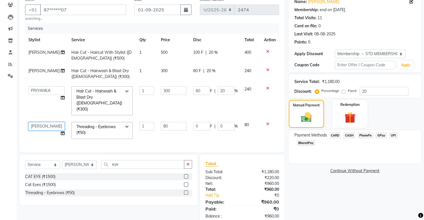
click at [48, 122] on select "abhishek Asfaak [PERSON_NAME] [PERSON_NAME] PRIYANKA RECEPTION [PERSON_NAME] [P…" at bounding box center [46, 126] width 36 height 9
click at [351, 136] on span "CASH" at bounding box center [349, 136] width 12 height 6
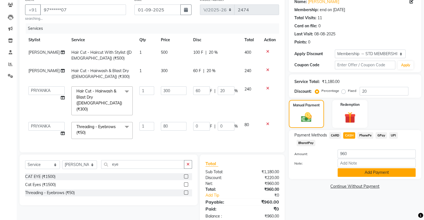
click at [369, 172] on button "Add Payment" at bounding box center [377, 172] width 78 height 9
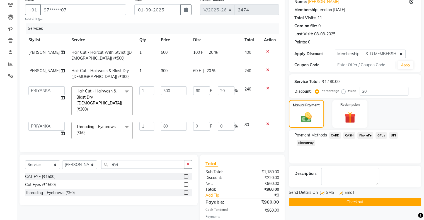
scroll to position [74, 0]
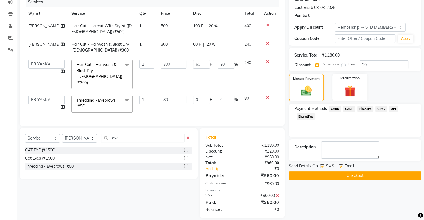
click at [337, 174] on button "Checkout" at bounding box center [355, 176] width 133 height 9
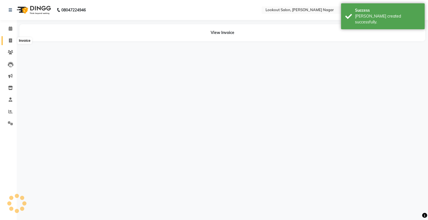
click at [10, 40] on icon at bounding box center [10, 40] width 3 height 4
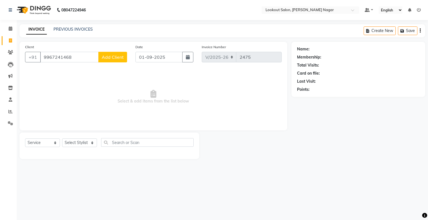
click at [117, 56] on span "Add Client" at bounding box center [113, 57] width 22 height 6
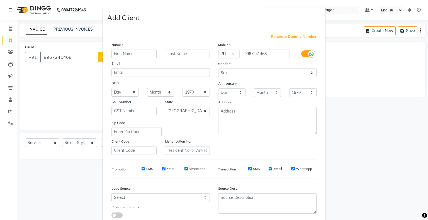
click at [137, 51] on input "text" at bounding box center [134, 54] width 45 height 9
click at [256, 76] on select "Select [DEMOGRAPHIC_DATA] [DEMOGRAPHIC_DATA] Other Prefer Not To Say" at bounding box center [267, 73] width 98 height 9
click at [218, 69] on select "Select [DEMOGRAPHIC_DATA] [DEMOGRAPHIC_DATA] Other Prefer Not To Say" at bounding box center [267, 73] width 98 height 9
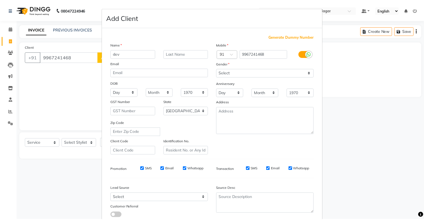
scroll to position [40, 0]
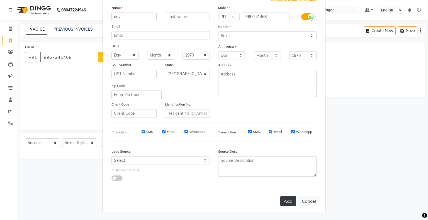
click at [284, 203] on button "Add" at bounding box center [289, 201] width 16 height 10
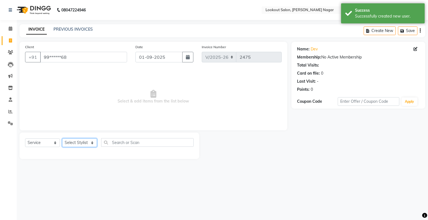
click at [83, 145] on select "Select Stylist abhishek Asfaak [PERSON_NAME] [PERSON_NAME] PRIYANKA RECEPTION […" at bounding box center [79, 143] width 35 height 9
click at [62, 139] on select "Select Stylist abhishek Asfaak [PERSON_NAME] [PERSON_NAME] PRIYANKA RECEPTION […" at bounding box center [79, 143] width 35 height 9
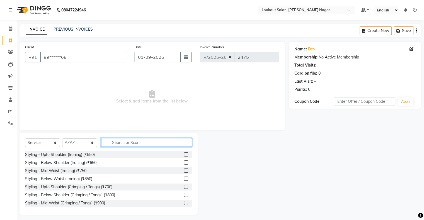
click at [123, 142] on input "text" at bounding box center [146, 142] width 91 height 9
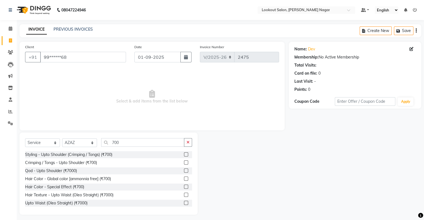
click at [184, 177] on label at bounding box center [186, 179] width 4 height 4
click at [184, 177] on input "checkbox" at bounding box center [186, 179] width 4 height 4
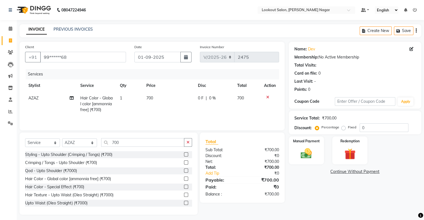
click at [166, 98] on td "700" at bounding box center [169, 104] width 52 height 24
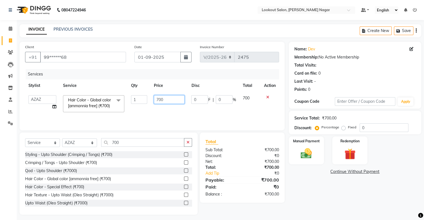
click at [166, 98] on input "700" at bounding box center [169, 99] width 31 height 9
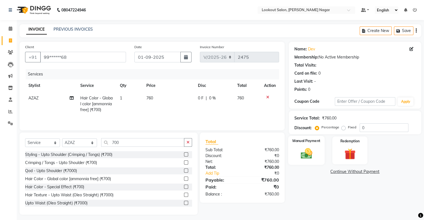
click at [298, 154] on img at bounding box center [306, 153] width 19 height 13
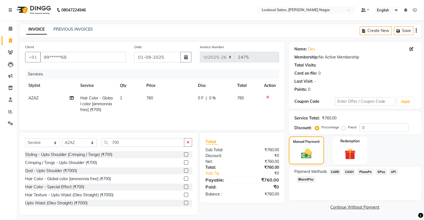
click at [336, 170] on span "CARD" at bounding box center [335, 172] width 12 height 6
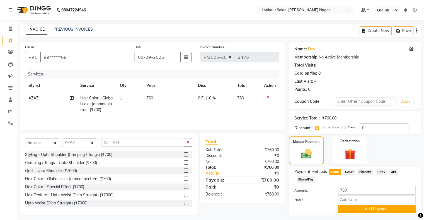
click at [336, 170] on span "CARD" at bounding box center [335, 172] width 12 height 6
click at [362, 211] on button "Add Payment" at bounding box center [377, 209] width 78 height 9
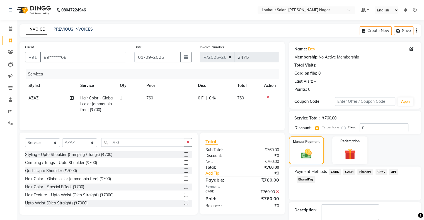
scroll to position [31, 0]
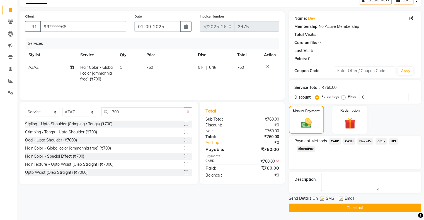
click at [375, 204] on button "Checkout" at bounding box center [355, 208] width 133 height 9
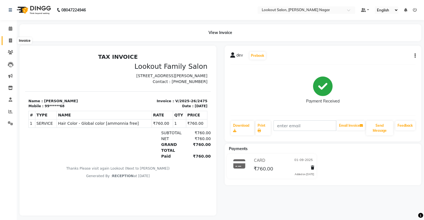
click at [14, 38] on span at bounding box center [11, 41] width 10 height 6
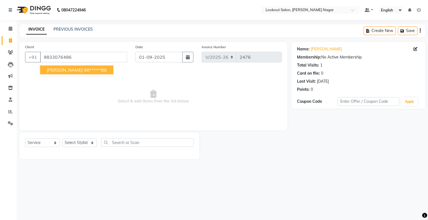
click at [64, 68] on span "[PERSON_NAME]" at bounding box center [65, 70] width 36 height 6
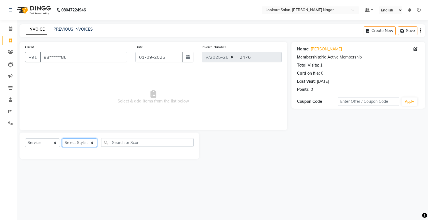
click at [84, 146] on select "Select Stylist abhishek Asfaak [PERSON_NAME] [PERSON_NAME] PRIYANKA RECEPTION […" at bounding box center [79, 143] width 35 height 9
click at [62, 139] on select "Select Stylist abhishek Asfaak [PERSON_NAME] [PERSON_NAME] PRIYANKA RECEPTION […" at bounding box center [79, 143] width 35 height 9
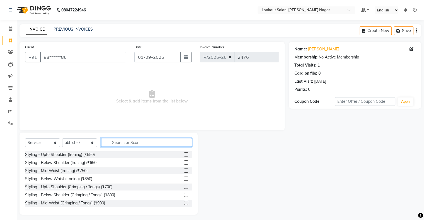
click at [125, 143] on input "text" at bounding box center [146, 142] width 91 height 9
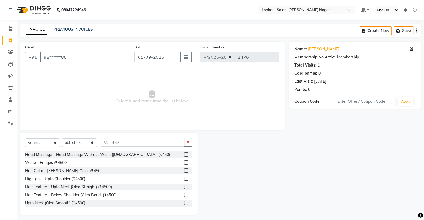
click at [184, 171] on label at bounding box center [186, 171] width 4 height 4
click at [184, 171] on input "checkbox" at bounding box center [186, 171] width 4 height 4
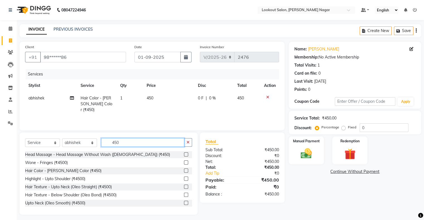
click at [133, 139] on input "450" at bounding box center [142, 142] width 83 height 9
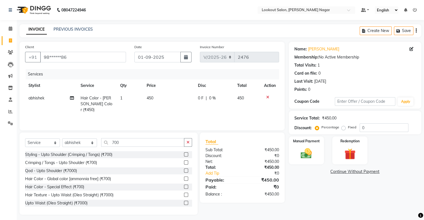
click at [184, 178] on label at bounding box center [186, 179] width 4 height 4
click at [184, 178] on input "checkbox" at bounding box center [186, 179] width 4 height 4
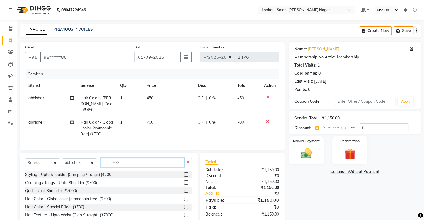
click at [124, 160] on input "700" at bounding box center [142, 162] width 83 height 9
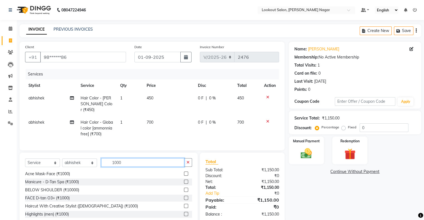
scroll to position [21, 0]
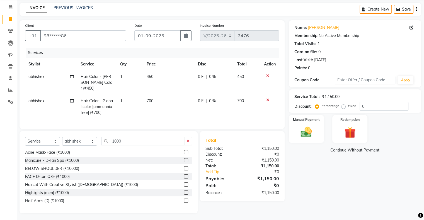
click at [184, 175] on label at bounding box center [186, 177] width 4 height 4
click at [184, 175] on input "checkbox" at bounding box center [186, 177] width 4 height 4
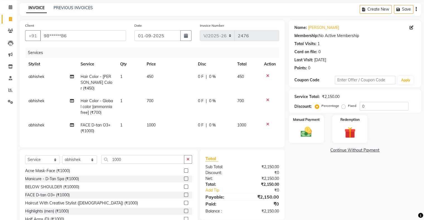
click at [159, 76] on td "450" at bounding box center [169, 83] width 52 height 24
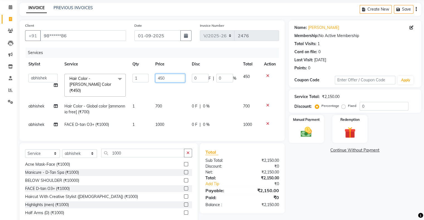
click at [168, 76] on input "450" at bounding box center [170, 78] width 30 height 9
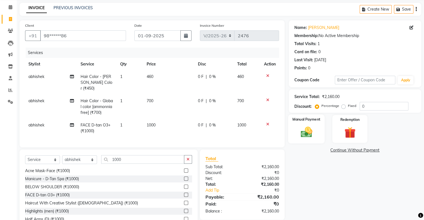
click at [298, 124] on div "Manual Payment" at bounding box center [306, 129] width 37 height 29
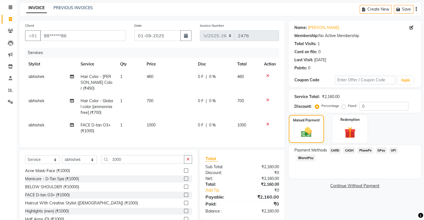
click at [337, 150] on span "CARD" at bounding box center [335, 151] width 12 height 6
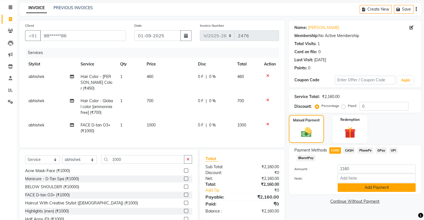
click at [351, 186] on button "Add Payment" at bounding box center [377, 188] width 78 height 9
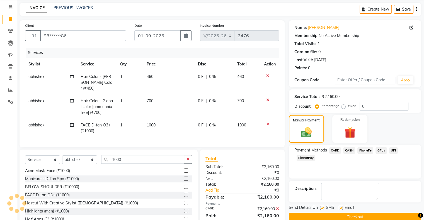
scroll to position [40, 0]
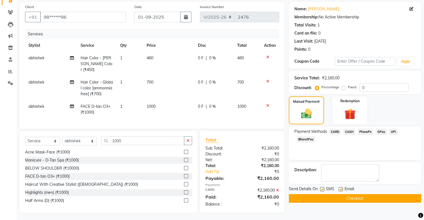
click at [366, 199] on button "Checkout" at bounding box center [355, 198] width 133 height 9
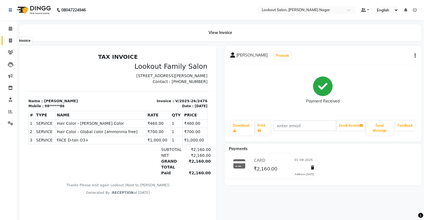
click at [10, 38] on span at bounding box center [11, 41] width 10 height 6
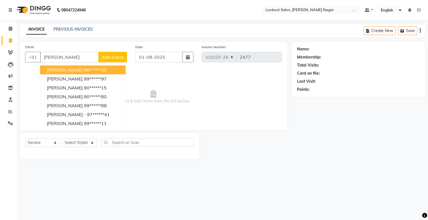
click at [77, 54] on input "[PERSON_NAME]" at bounding box center [69, 57] width 59 height 11
click at [78, 57] on input "[PERSON_NAME]" at bounding box center [69, 57] width 59 height 11
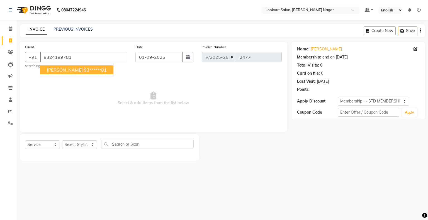
click at [84, 71] on ngb-highlight "93******81" at bounding box center [95, 70] width 23 height 6
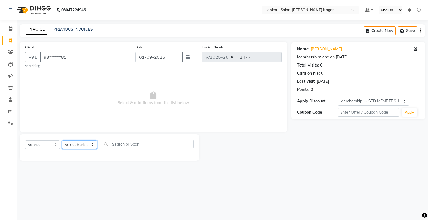
click at [73, 143] on select "Select Stylist abhishek Asfaak [PERSON_NAME] [PERSON_NAME] PRIYANKA RECEPTION […" at bounding box center [79, 145] width 35 height 9
click at [62, 141] on select "Select Stylist abhishek Asfaak [PERSON_NAME] [PERSON_NAME] PRIYANKA RECEPTION […" at bounding box center [79, 145] width 35 height 9
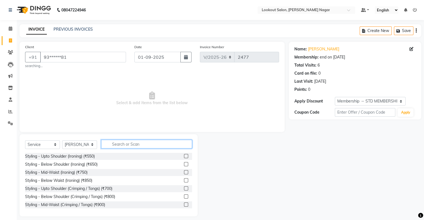
click at [134, 143] on input "text" at bounding box center [146, 144] width 91 height 9
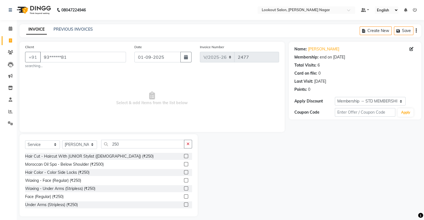
click at [184, 156] on label at bounding box center [186, 156] width 4 height 4
click at [184, 156] on input "checkbox" at bounding box center [186, 157] width 4 height 4
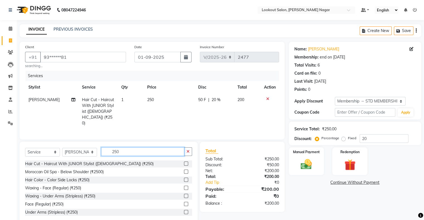
click at [150, 148] on input "250" at bounding box center [142, 152] width 83 height 9
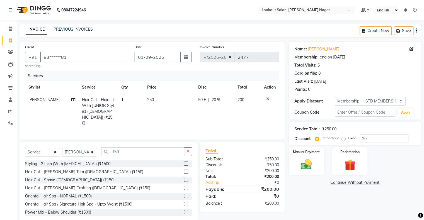
click at [184, 170] on label at bounding box center [186, 172] width 4 height 4
click at [184, 170] on input "checkbox" at bounding box center [186, 172] width 4 height 4
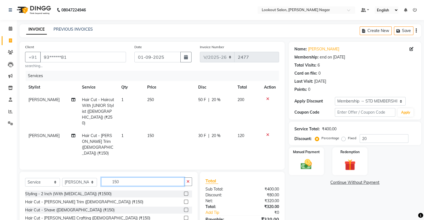
click at [152, 178] on input "150" at bounding box center [142, 182] width 83 height 9
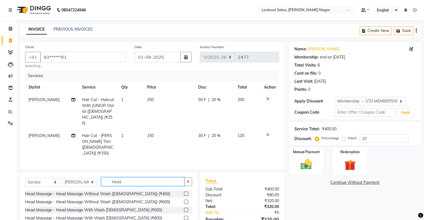
click at [143, 178] on input "head" at bounding box center [142, 182] width 83 height 9
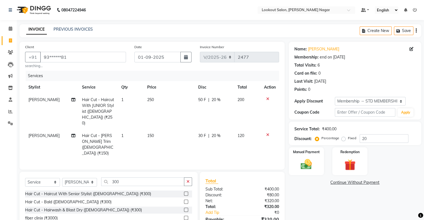
click at [184, 200] on label at bounding box center [186, 202] width 4 height 4
click at [184, 201] on input "checkbox" at bounding box center [186, 203] width 4 height 4
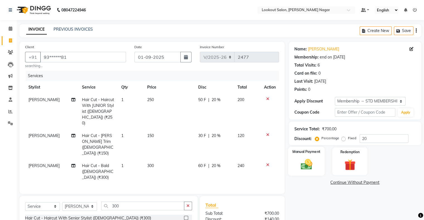
click at [311, 163] on img at bounding box center [306, 164] width 19 height 13
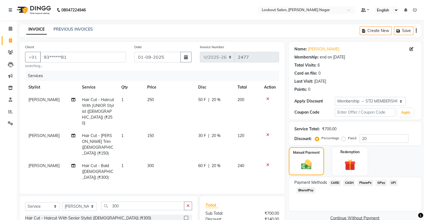
click at [333, 181] on span "CARD" at bounding box center [335, 183] width 12 height 6
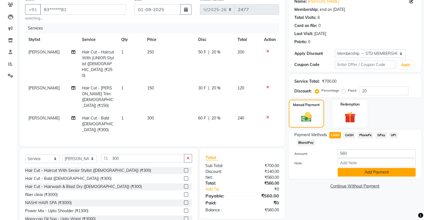
click at [375, 175] on button "Add Payment" at bounding box center [377, 172] width 78 height 9
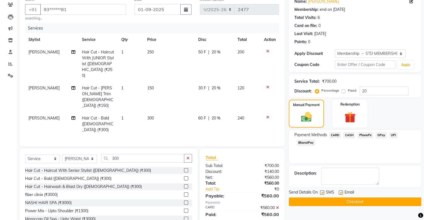
click at [374, 199] on button "Checkout" at bounding box center [355, 202] width 133 height 9
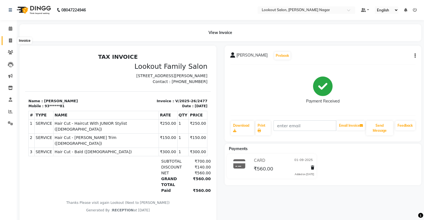
click at [6, 39] on span at bounding box center [11, 41] width 10 height 6
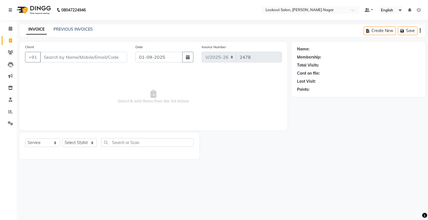
click at [65, 58] on input "Client" at bounding box center [83, 57] width 87 height 11
click at [49, 57] on input "989987036677" at bounding box center [69, 57] width 59 height 11
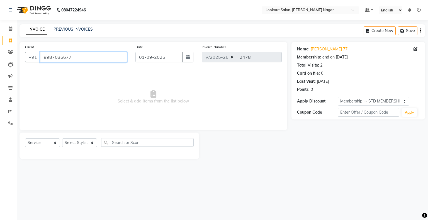
click at [78, 55] on input "9987036677" at bounding box center [83, 57] width 87 height 11
click at [80, 146] on select "Select Stylist abhishek Asfaak [PERSON_NAME] [PERSON_NAME] PRIYANKA RECEPTION […" at bounding box center [79, 143] width 35 height 9
click at [62, 139] on select "Select Stylist abhishek Asfaak [PERSON_NAME] [PERSON_NAME] PRIYANKA RECEPTION […" at bounding box center [79, 143] width 35 height 9
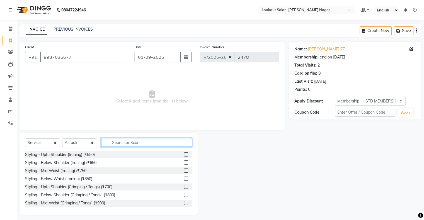
click at [136, 146] on input "text" at bounding box center [146, 142] width 91 height 9
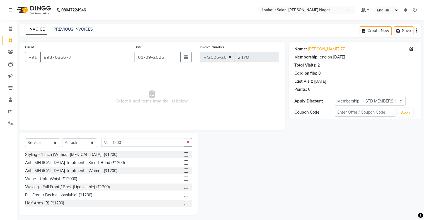
click at [184, 153] on label at bounding box center [186, 155] width 4 height 4
click at [184, 153] on input "checkbox" at bounding box center [186, 155] width 4 height 4
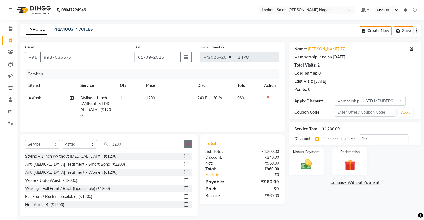
click at [184, 143] on button "button" at bounding box center [188, 144] width 8 height 9
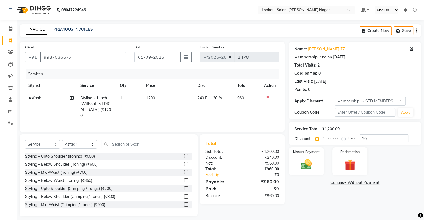
click at [268, 96] on icon at bounding box center [267, 97] width 3 height 4
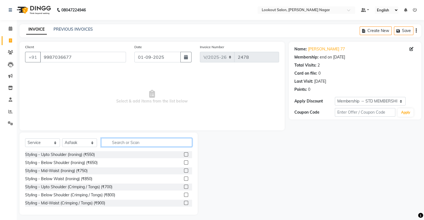
click at [128, 144] on input "text" at bounding box center [146, 142] width 91 height 9
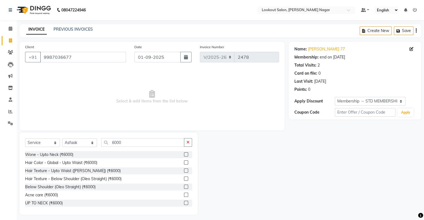
click at [184, 162] on label at bounding box center [186, 163] width 4 height 4
click at [184, 162] on input "checkbox" at bounding box center [186, 163] width 4 height 4
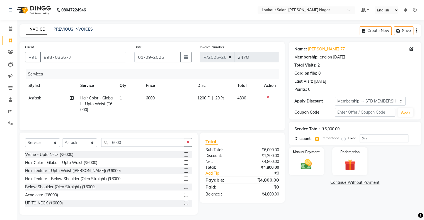
click at [167, 95] on td "6000" at bounding box center [168, 104] width 51 height 24
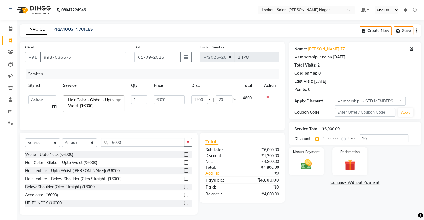
click at [167, 95] on td "6000" at bounding box center [169, 104] width 37 height 24
click at [170, 98] on input "6000" at bounding box center [169, 99] width 31 height 9
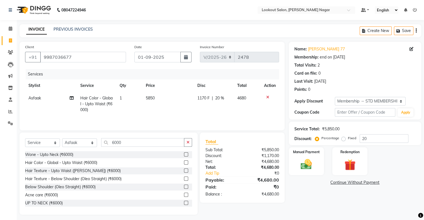
click at [223, 97] on span "20 %" at bounding box center [219, 98] width 9 height 6
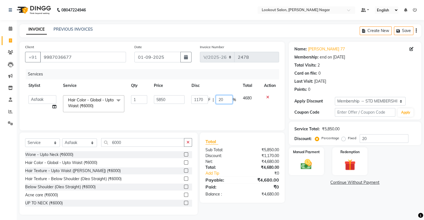
click at [224, 99] on input "20" at bounding box center [224, 99] width 17 height 9
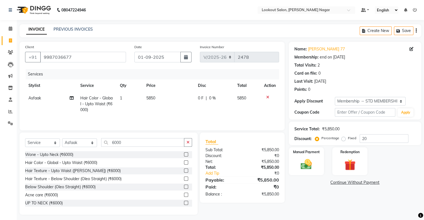
click at [326, 194] on div "Name: [PERSON_NAME] 77 Membership: end on [DATE] Total Visits: 2 Card on file: …" at bounding box center [357, 128] width 137 height 173
click at [71, 144] on select "Select Stylist abhishek Asfaak [PERSON_NAME] [PERSON_NAME] PRIYANKA RECEPTION […" at bounding box center [79, 143] width 35 height 9
click at [62, 139] on select "Select Stylist abhishek Asfaak [PERSON_NAME] [PERSON_NAME] PRIYANKA RECEPTION […" at bounding box center [79, 143] width 35 height 9
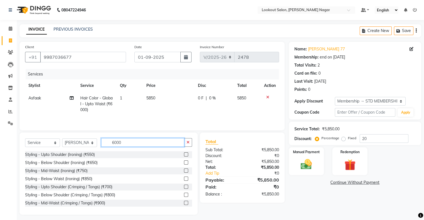
click at [138, 145] on input "6000" at bounding box center [142, 142] width 83 height 9
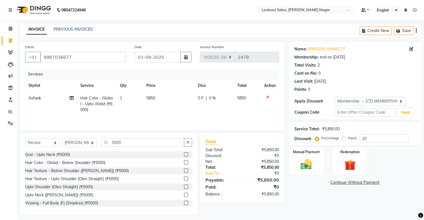
click at [184, 203] on label at bounding box center [186, 203] width 4 height 4
click at [184, 203] on input "checkbox" at bounding box center [186, 204] width 4 height 4
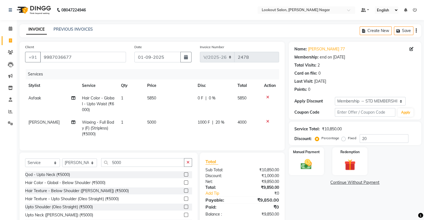
click at [226, 118] on td "1000 F | 20 %" at bounding box center [214, 128] width 40 height 24
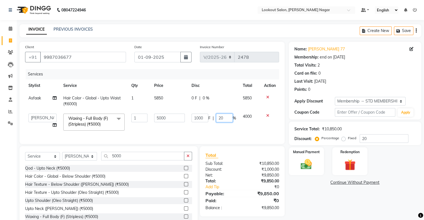
click at [227, 121] on input "20" at bounding box center [224, 118] width 17 height 9
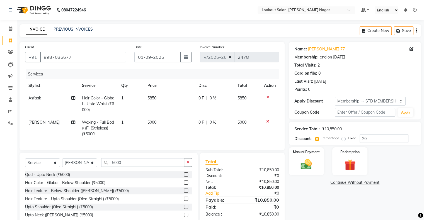
click at [173, 116] on td "5850" at bounding box center [169, 104] width 51 height 24
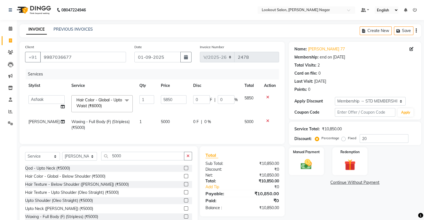
click at [173, 116] on td "5000" at bounding box center [174, 125] width 32 height 18
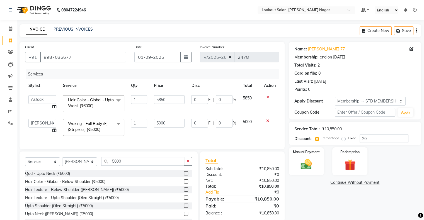
click at [173, 118] on td "5000" at bounding box center [169, 128] width 37 height 24
drag, startPoint x: 173, startPoint y: 118, endPoint x: 171, endPoint y: 124, distance: 6.4
click at [171, 124] on td "5000" at bounding box center [169, 128] width 37 height 24
click at [171, 124] on input "5000" at bounding box center [169, 123] width 31 height 9
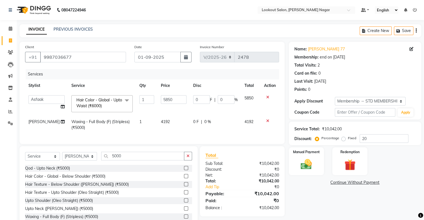
click at [266, 121] on icon at bounding box center [267, 121] width 3 height 4
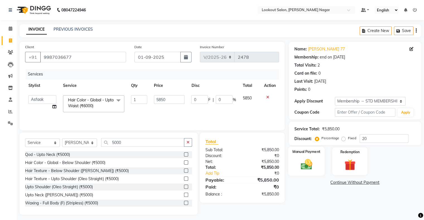
click at [322, 167] on div "Manual Payment" at bounding box center [306, 161] width 37 height 29
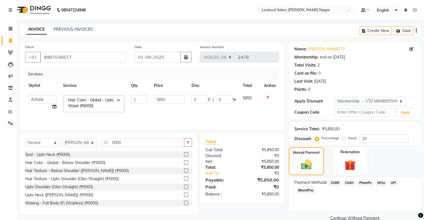
click at [331, 182] on span "CARD" at bounding box center [335, 183] width 12 height 6
click at [363, 217] on button "Add Payment" at bounding box center [377, 220] width 78 height 9
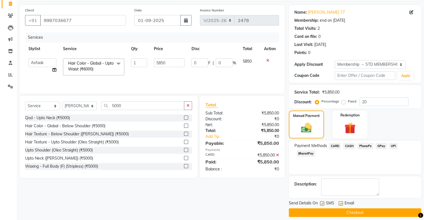
scroll to position [41, 0]
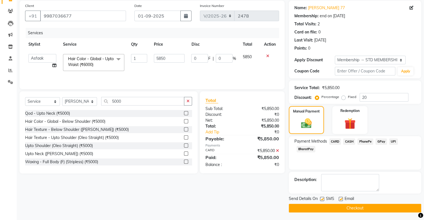
click at [379, 209] on button "Checkout" at bounding box center [355, 208] width 133 height 9
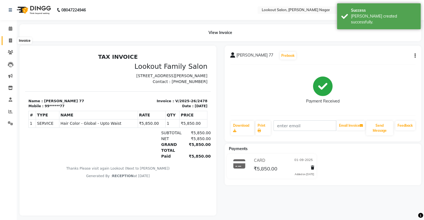
click at [12, 41] on span at bounding box center [11, 41] width 10 height 6
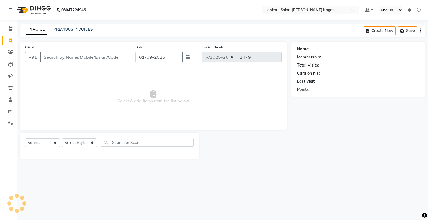
click at [62, 55] on input "Client" at bounding box center [83, 57] width 87 height 11
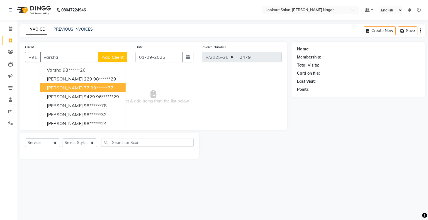
click at [71, 85] on button "[PERSON_NAME] 77 99******77" at bounding box center [83, 87] width 86 height 9
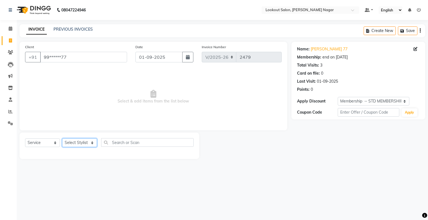
click at [74, 142] on select "Select Stylist abhishek Asfaak [PERSON_NAME] [PERSON_NAME] PRIYANKA RECEPTION […" at bounding box center [79, 143] width 35 height 9
click at [62, 139] on select "Select Stylist abhishek Asfaak [PERSON_NAME] [PERSON_NAME] PRIYANKA RECEPTION […" at bounding box center [79, 143] width 35 height 9
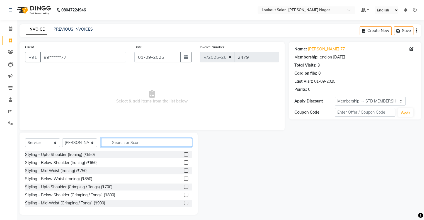
click at [128, 139] on input "text" at bounding box center [146, 142] width 91 height 9
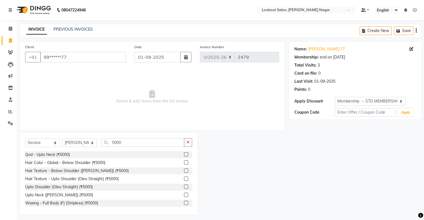
click at [184, 204] on label at bounding box center [186, 203] width 4 height 4
click at [184, 204] on input "checkbox" at bounding box center [186, 204] width 4 height 4
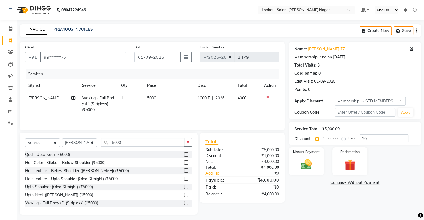
click at [225, 98] on div "1000 F | 20 %" at bounding box center [214, 98] width 33 height 6
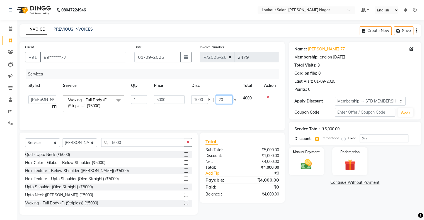
click at [225, 98] on input "20" at bounding box center [224, 99] width 17 height 9
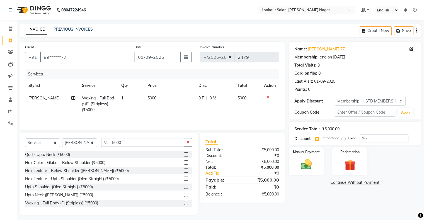
click at [166, 97] on td "5000" at bounding box center [169, 104] width 51 height 24
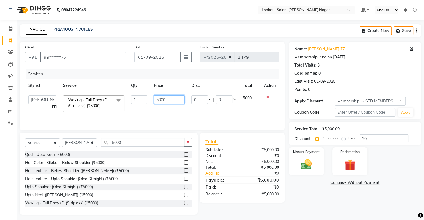
click at [166, 97] on input "5000" at bounding box center [169, 99] width 31 height 9
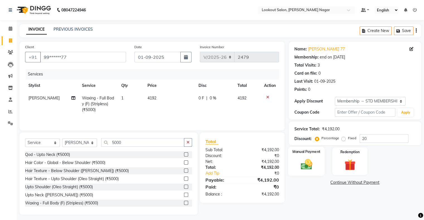
click at [295, 153] on label "Manual Payment" at bounding box center [307, 151] width 28 height 5
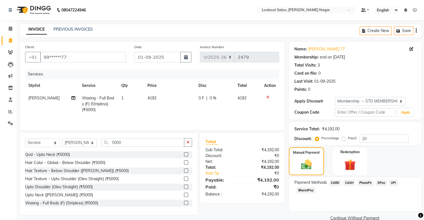
click at [349, 181] on span "CASH" at bounding box center [349, 183] width 12 height 6
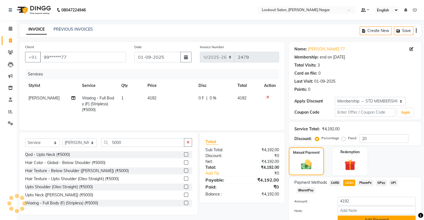
click at [362, 218] on button "Add Payment" at bounding box center [377, 220] width 78 height 9
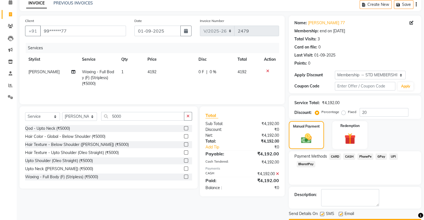
scroll to position [41, 0]
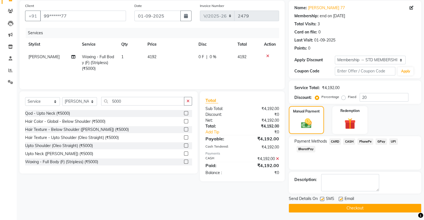
click at [387, 204] on button "Checkout" at bounding box center [355, 208] width 133 height 9
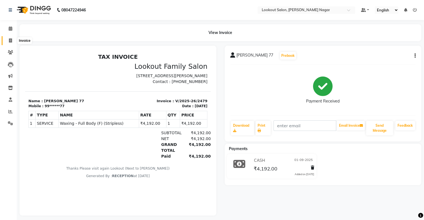
click at [11, 41] on icon at bounding box center [10, 40] width 3 height 4
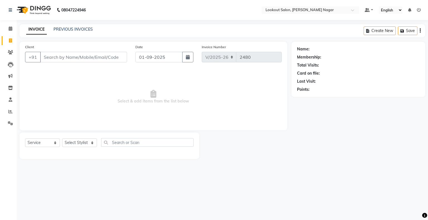
click at [71, 59] on input "Client" at bounding box center [83, 57] width 87 height 11
click at [40, 140] on select "Select Service Product Membership Package Voucher Prepaid Gift Card" at bounding box center [42, 143] width 35 height 9
click at [25, 139] on select "Select Service Product Membership Package Voucher Prepaid Gift Card" at bounding box center [42, 143] width 35 height 9
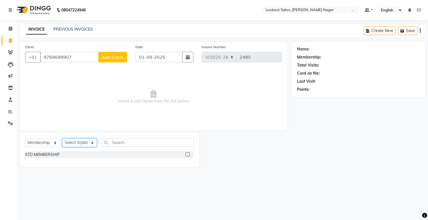
click at [73, 140] on select "Select Stylist abhishek Asfaak [PERSON_NAME] [PERSON_NAME] PRIYANKA RECEPTION […" at bounding box center [79, 143] width 35 height 9
click at [62, 139] on select "Select Stylist abhishek Asfaak [PERSON_NAME] [PERSON_NAME] PRIYANKA RECEPTION […" at bounding box center [79, 143] width 35 height 9
click at [188, 154] on label at bounding box center [188, 155] width 4 height 4
click at [188, 154] on input "checkbox" at bounding box center [188, 155] width 4 height 4
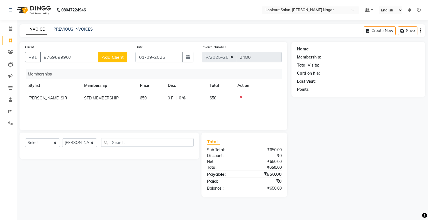
click at [117, 58] on span "Add Client" at bounding box center [113, 57] width 22 height 6
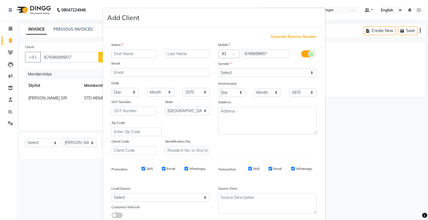
click at [120, 54] on input "text" at bounding box center [134, 54] width 45 height 9
click at [237, 70] on select "Select [DEMOGRAPHIC_DATA] [DEMOGRAPHIC_DATA] Other Prefer Not To Say" at bounding box center [267, 73] width 98 height 9
click at [218, 69] on select "Select [DEMOGRAPHIC_DATA] [DEMOGRAPHIC_DATA] Other Prefer Not To Say" at bounding box center [267, 73] width 98 height 9
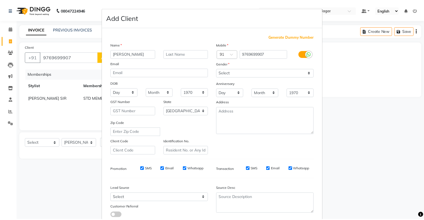
scroll to position [40, 0]
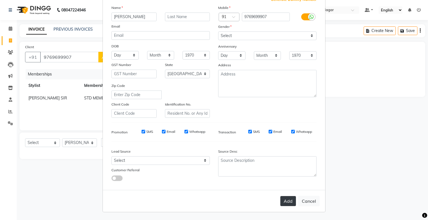
click at [285, 201] on button "Add" at bounding box center [289, 201] width 16 height 10
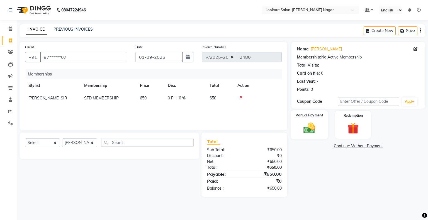
click at [309, 124] on img at bounding box center [309, 128] width 19 height 13
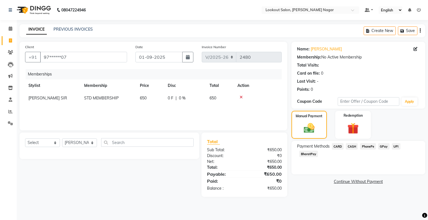
click at [338, 145] on span "CARD" at bounding box center [338, 146] width 12 height 6
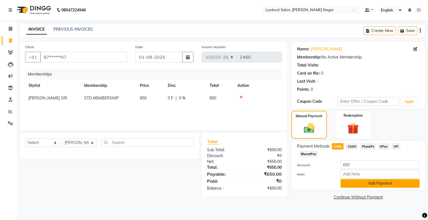
click at [377, 186] on button "Add Payment" at bounding box center [380, 183] width 79 height 9
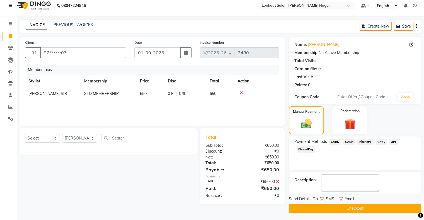
scroll to position [5, 0]
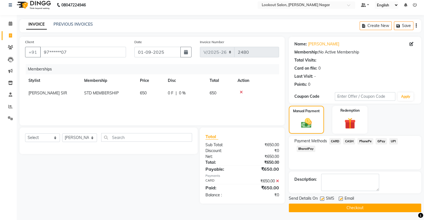
click at [369, 206] on button "Checkout" at bounding box center [355, 208] width 133 height 9
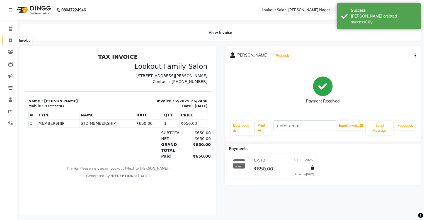
click at [10, 42] on icon at bounding box center [10, 40] width 3 height 4
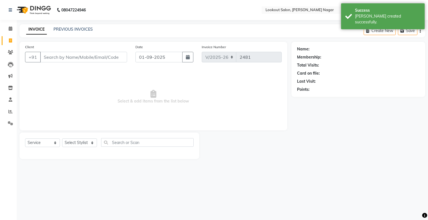
click at [67, 56] on input "Client" at bounding box center [83, 57] width 87 height 11
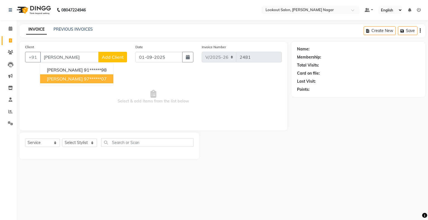
click at [87, 75] on button "[PERSON_NAME] 97******07" at bounding box center [76, 78] width 73 height 9
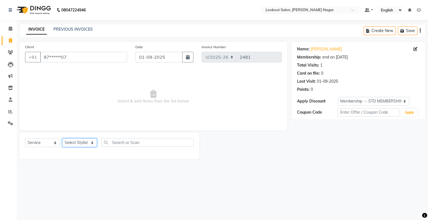
click at [77, 144] on select "Select Stylist abhishek Asfaak [PERSON_NAME] [PERSON_NAME] PRIYANKA RECEPTION […" at bounding box center [79, 143] width 35 height 9
click at [62, 139] on select "Select Stylist abhishek Asfaak [PERSON_NAME] [PERSON_NAME] PRIYANKA RECEPTION […" at bounding box center [79, 143] width 35 height 9
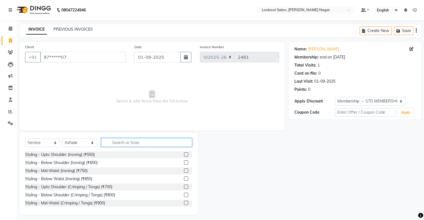
click at [135, 142] on input "text" at bounding box center [146, 142] width 91 height 9
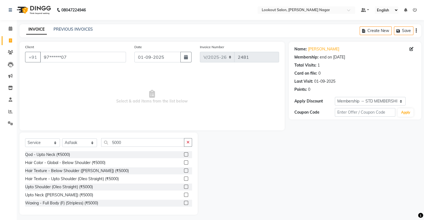
click at [184, 178] on label at bounding box center [186, 179] width 4 height 4
click at [184, 178] on input "checkbox" at bounding box center [186, 179] width 4 height 4
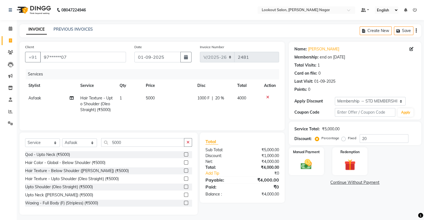
click at [158, 98] on td "5000" at bounding box center [168, 104] width 51 height 24
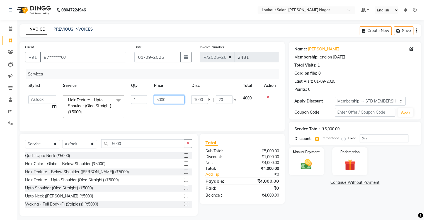
click at [170, 98] on input "5000" at bounding box center [169, 99] width 31 height 9
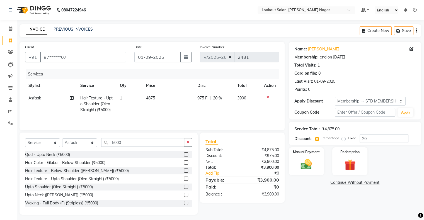
click at [223, 95] on td "975 F | 20 %" at bounding box center [214, 104] width 40 height 24
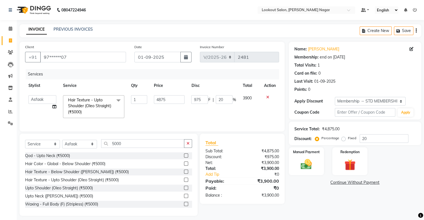
click at [223, 95] on td "975 F | 20 %" at bounding box center [213, 107] width 51 height 30
click at [231, 98] on input "20" at bounding box center [224, 99] width 17 height 9
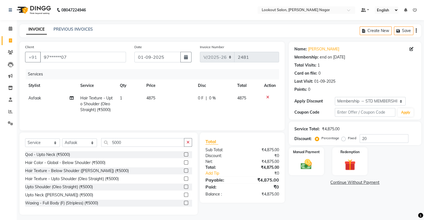
click at [320, 180] on link "Continue Without Payment" at bounding box center [355, 183] width 130 height 6
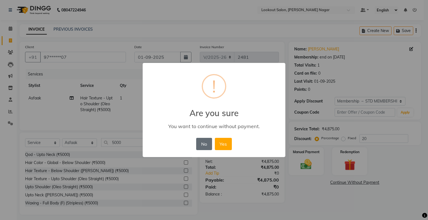
click at [210, 146] on button "No" at bounding box center [204, 144] width 16 height 12
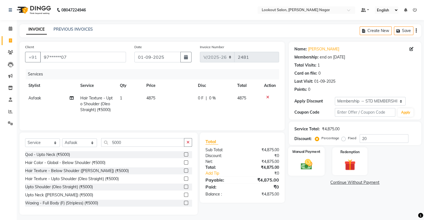
click at [307, 163] on img at bounding box center [306, 164] width 19 height 13
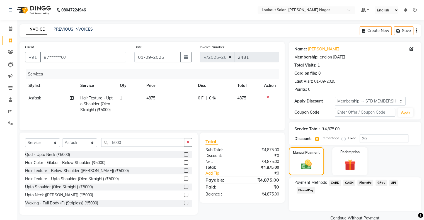
click at [336, 181] on span "CARD" at bounding box center [335, 183] width 12 height 6
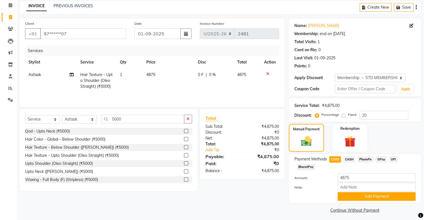
scroll to position [27, 0]
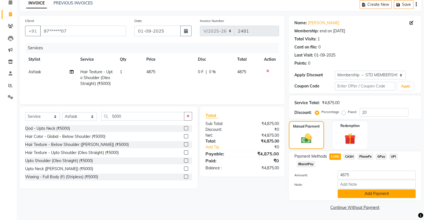
click at [382, 195] on button "Add Payment" at bounding box center [377, 194] width 78 height 9
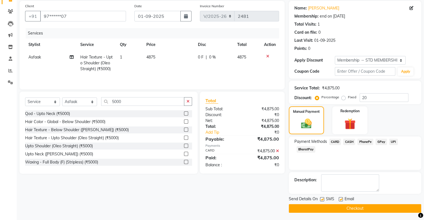
scroll to position [41, 0]
click at [386, 204] on button "Checkout" at bounding box center [355, 208] width 133 height 9
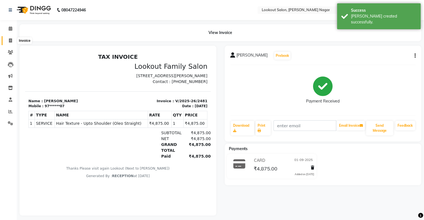
click at [10, 42] on icon at bounding box center [10, 40] width 3 height 4
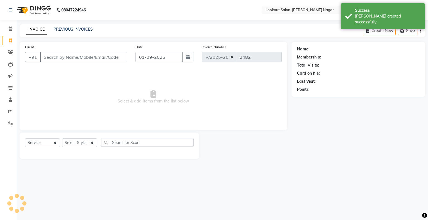
click at [68, 60] on input "Client" at bounding box center [83, 57] width 87 height 11
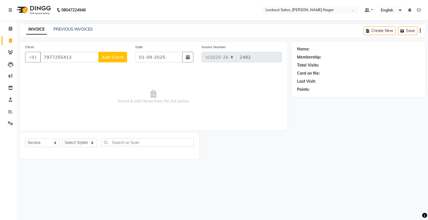
click at [112, 60] on span "Add Client" at bounding box center [113, 57] width 22 height 6
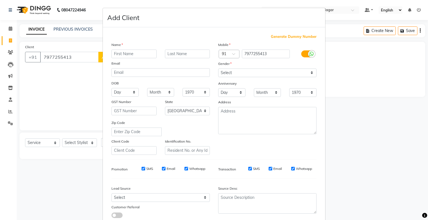
click at [121, 55] on input "text" at bounding box center [134, 54] width 45 height 9
click at [242, 75] on select "Select [DEMOGRAPHIC_DATA] [DEMOGRAPHIC_DATA] Other Prefer Not To Say" at bounding box center [267, 73] width 98 height 9
click at [218, 69] on select "Select [DEMOGRAPHIC_DATA] [DEMOGRAPHIC_DATA] Other Prefer Not To Say" at bounding box center [267, 73] width 98 height 9
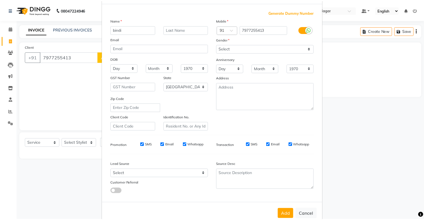
scroll to position [40, 0]
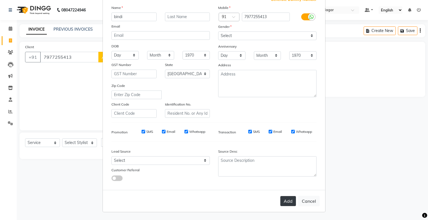
click at [287, 205] on button "Add" at bounding box center [289, 201] width 16 height 10
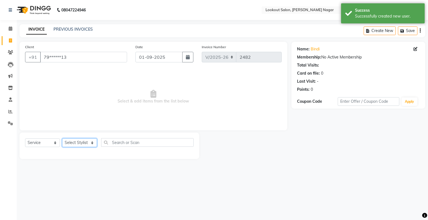
click at [85, 143] on select "Select Stylist abhishek Asfaak [PERSON_NAME] [PERSON_NAME] PRIYANKA RECEPTION […" at bounding box center [79, 143] width 35 height 9
click at [62, 139] on select "Select Stylist abhishek Asfaak [PERSON_NAME] [PERSON_NAME] PRIYANKA RECEPTION […" at bounding box center [79, 143] width 35 height 9
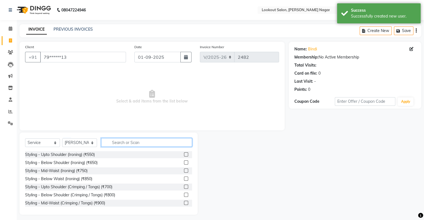
click at [125, 142] on input "text" at bounding box center [146, 142] width 91 height 9
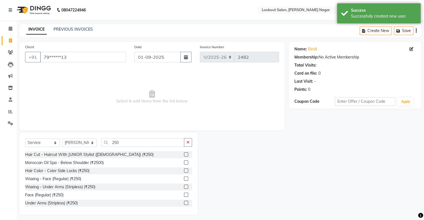
click at [184, 155] on label at bounding box center [186, 155] width 4 height 4
click at [184, 155] on input "checkbox" at bounding box center [186, 155] width 4 height 4
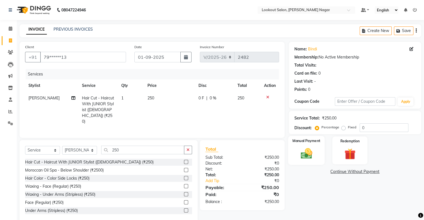
click at [308, 156] on img at bounding box center [306, 153] width 19 height 13
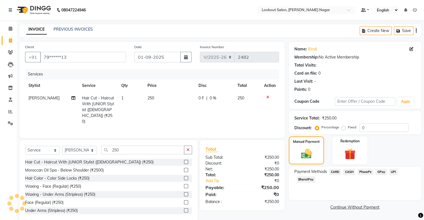
click at [352, 169] on span "CASH" at bounding box center [349, 172] width 12 height 6
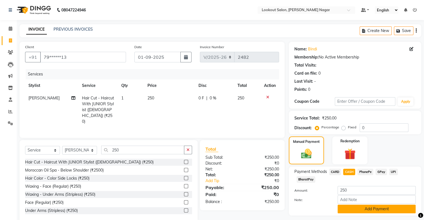
click at [380, 208] on button "Add Payment" at bounding box center [377, 209] width 78 height 9
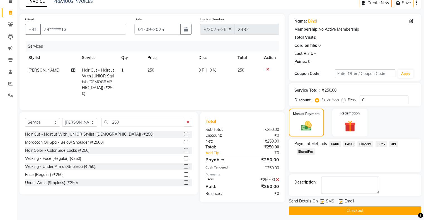
scroll to position [31, 0]
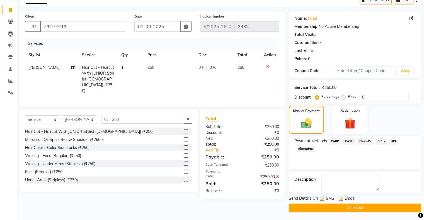
click at [380, 209] on button "Checkout" at bounding box center [355, 208] width 133 height 9
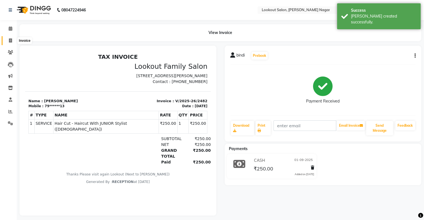
click at [10, 41] on icon at bounding box center [10, 40] width 3 height 4
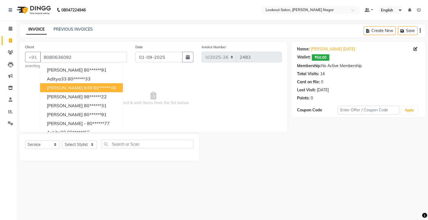
click at [293, 152] on div "Name: [PERSON_NAME] [DATE] Wallet: ₹50.00 Membership: No Active Membership Tota…" at bounding box center [361, 101] width 138 height 119
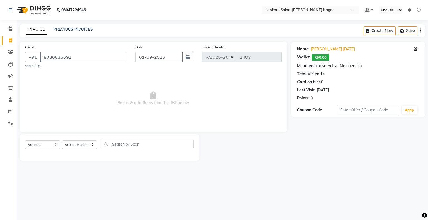
click at [319, 57] on span "₹50.00" at bounding box center [321, 57] width 18 height 6
click at [84, 146] on select "Select Stylist abhishek Asfaak [PERSON_NAME] [PERSON_NAME] PRIYANKA RECEPTION […" at bounding box center [79, 145] width 35 height 9
click at [62, 141] on select "Select Stylist abhishek Asfaak [PERSON_NAME] [PERSON_NAME] PRIYANKA RECEPTION […" at bounding box center [79, 145] width 35 height 9
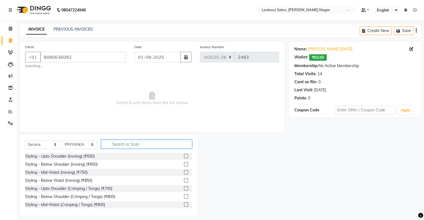
click at [140, 144] on input "text" at bounding box center [146, 144] width 91 height 9
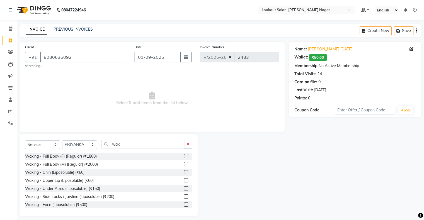
click at [184, 164] on label at bounding box center [186, 164] width 4 height 4
click at [184, 164] on input "checkbox" at bounding box center [186, 165] width 4 height 4
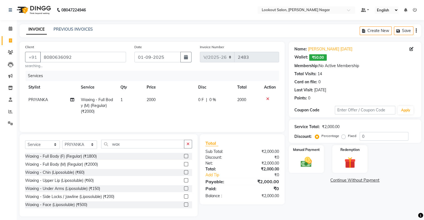
click at [184, 164] on label at bounding box center [186, 164] width 4 height 4
click at [184, 164] on input "checkbox" at bounding box center [186, 165] width 4 height 4
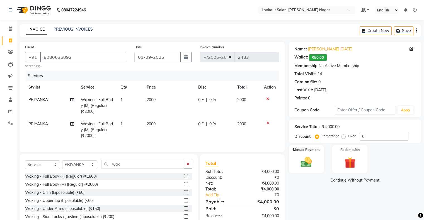
click at [269, 121] on icon at bounding box center [267, 123] width 3 height 4
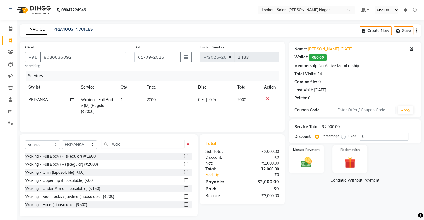
click at [158, 97] on td "2000" at bounding box center [168, 106] width 51 height 24
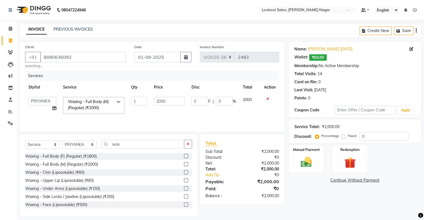
click at [166, 97] on td "2000" at bounding box center [169, 106] width 37 height 24
click at [172, 102] on input "2000" at bounding box center [169, 101] width 31 height 9
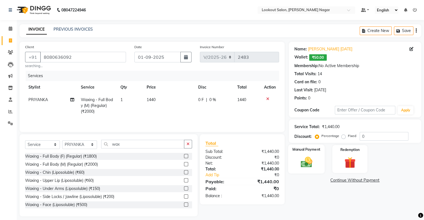
click at [313, 159] on img at bounding box center [306, 162] width 19 height 13
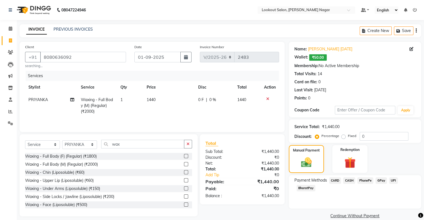
click at [333, 178] on span "CARD" at bounding box center [335, 181] width 12 height 6
click at [402, 218] on button "Add Payment" at bounding box center [377, 218] width 78 height 9
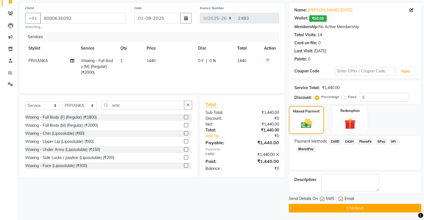
click at [357, 206] on button "Checkout" at bounding box center [355, 208] width 133 height 9
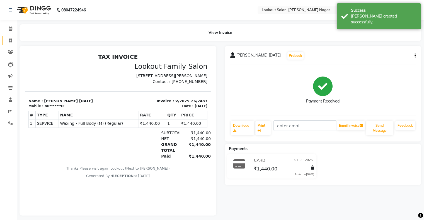
click at [11, 37] on link "Invoice" at bounding box center [8, 40] width 13 height 9
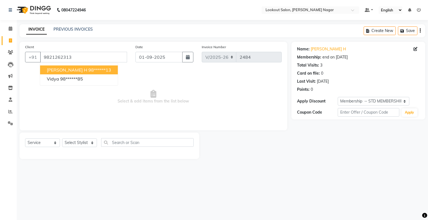
click at [56, 70] on span "[PERSON_NAME] H" at bounding box center [67, 70] width 40 height 6
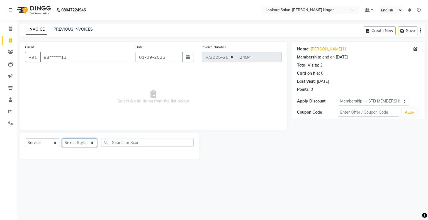
click at [83, 143] on select "Select Stylist abhishek Asfaak [PERSON_NAME] [PERSON_NAME] PRIYANKA RECEPTION […" at bounding box center [79, 143] width 35 height 9
click at [62, 139] on select "Select Stylist abhishek Asfaak [PERSON_NAME] [PERSON_NAME] PRIYANKA RECEPTION […" at bounding box center [79, 143] width 35 height 9
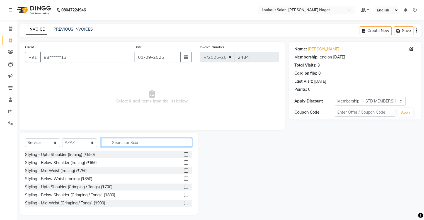
click at [141, 141] on input "text" at bounding box center [146, 142] width 91 height 9
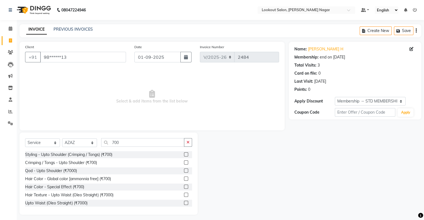
click at [184, 178] on label at bounding box center [186, 179] width 4 height 4
click at [184, 178] on input "checkbox" at bounding box center [186, 179] width 4 height 4
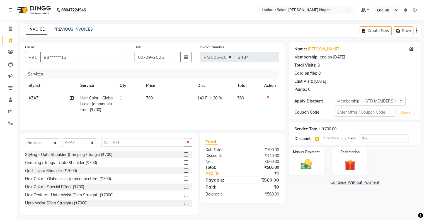
click at [157, 96] on td "700" at bounding box center [169, 104] width 52 height 24
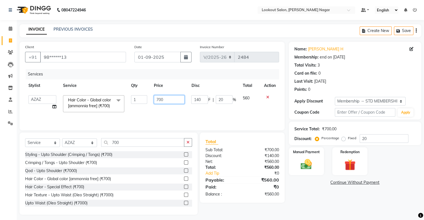
click at [167, 97] on input "700" at bounding box center [169, 99] width 31 height 9
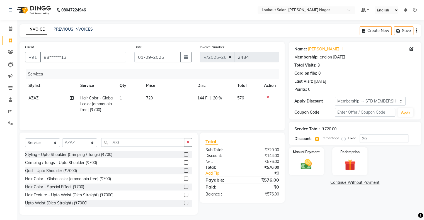
click at [227, 97] on div "144 F | 20 %" at bounding box center [214, 98] width 33 height 6
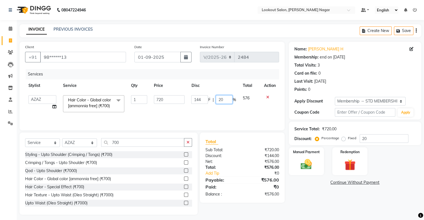
click at [227, 97] on input "20" at bounding box center [224, 99] width 17 height 9
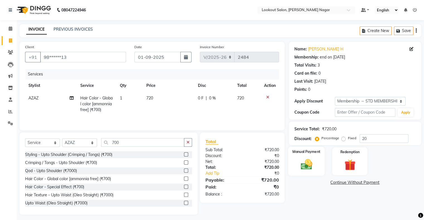
click at [309, 162] on img at bounding box center [306, 164] width 19 height 13
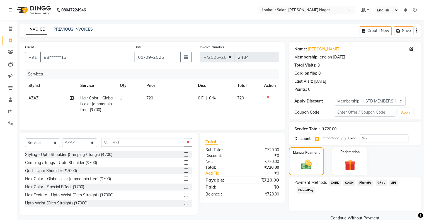
click at [336, 181] on span "CARD" at bounding box center [335, 183] width 12 height 6
click at [367, 219] on button "Add Payment" at bounding box center [377, 220] width 78 height 9
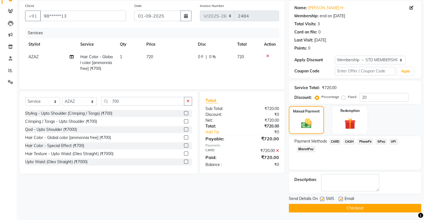
click at [365, 206] on button "Checkout" at bounding box center [355, 208] width 133 height 9
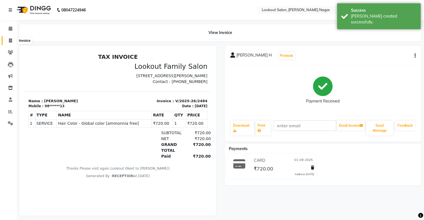
click at [11, 42] on icon at bounding box center [10, 40] width 3 height 4
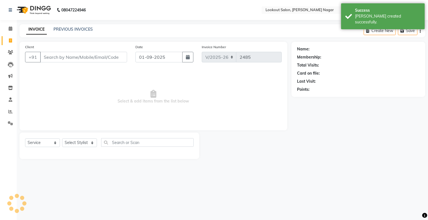
click at [62, 56] on input "Client" at bounding box center [83, 57] width 87 height 11
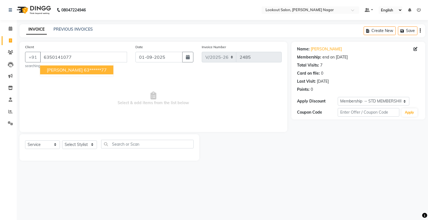
click at [71, 69] on span "[PERSON_NAME]" at bounding box center [65, 70] width 36 height 6
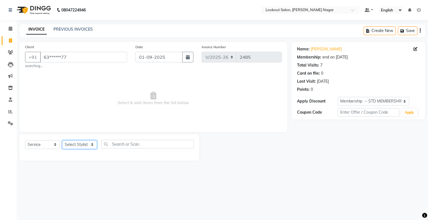
click at [79, 142] on select "Select Stylist abhishek Asfaak [PERSON_NAME] [PERSON_NAME] PRIYANKA RECEPTION […" at bounding box center [79, 145] width 35 height 9
click at [62, 141] on select "Select Stylist abhishek Asfaak [PERSON_NAME] [PERSON_NAME] PRIYANKA RECEPTION […" at bounding box center [79, 145] width 35 height 9
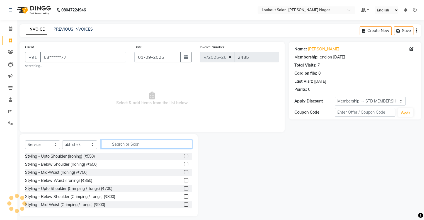
click at [131, 143] on input "text" at bounding box center [146, 144] width 91 height 9
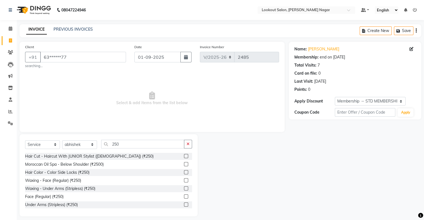
click at [184, 155] on label at bounding box center [186, 156] width 4 height 4
click at [184, 155] on input "checkbox" at bounding box center [186, 157] width 4 height 4
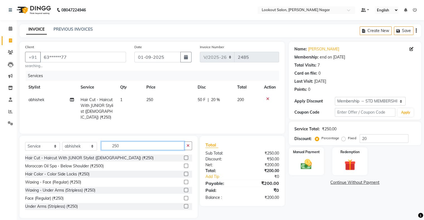
click at [131, 147] on input "250" at bounding box center [142, 146] width 83 height 9
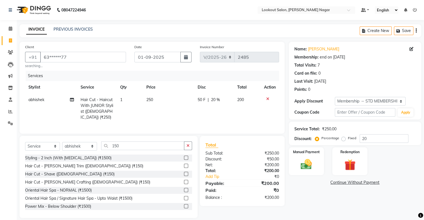
click at [184, 164] on label at bounding box center [186, 166] width 4 height 4
click at [184, 165] on input "checkbox" at bounding box center [186, 167] width 4 height 4
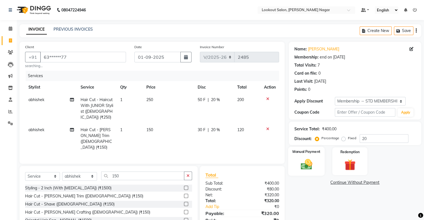
click at [307, 169] on img at bounding box center [306, 164] width 19 height 13
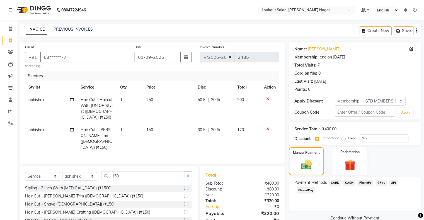
click at [348, 180] on span "CASH" at bounding box center [349, 183] width 12 height 6
click at [424, 200] on div "Name: [PERSON_NAME] Membership: end on [DATE] Total Visits: 7 Card on file: 0 L…" at bounding box center [357, 145] width 137 height 207
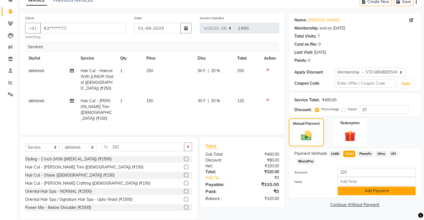
click at [379, 191] on button "Add Payment" at bounding box center [377, 191] width 78 height 9
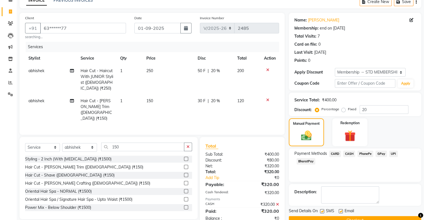
click at [385, 218] on button "Checkout" at bounding box center [355, 220] width 133 height 9
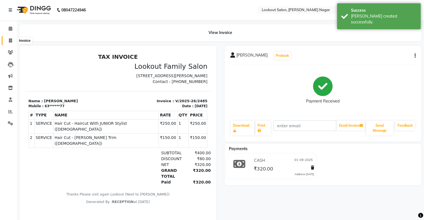
click at [11, 39] on icon at bounding box center [10, 40] width 3 height 4
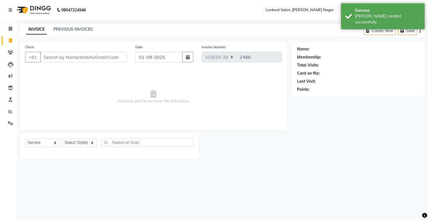
click at [64, 58] on input "Client" at bounding box center [83, 57] width 87 height 11
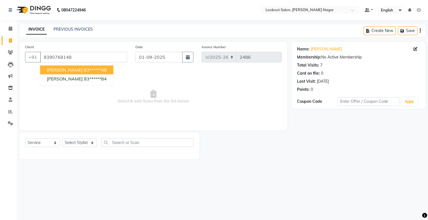
click at [84, 70] on ngb-highlight "83******48" at bounding box center [95, 70] width 23 height 6
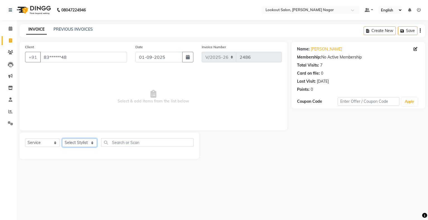
click at [83, 143] on select "Select Stylist abhishek Asfaak [PERSON_NAME] [PERSON_NAME] PRIYANKA RECEPTION […" at bounding box center [79, 143] width 35 height 9
click at [62, 139] on select "Select Stylist abhishek Asfaak [PERSON_NAME] [PERSON_NAME] PRIYANKA RECEPTION […" at bounding box center [79, 143] width 35 height 9
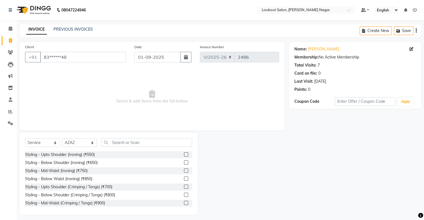
click at [141, 137] on div "Select Service Product Membership Package Voucher Prepaid Gift Card Select Styl…" at bounding box center [109, 174] width 178 height 82
click at [142, 140] on input "text" at bounding box center [146, 142] width 91 height 9
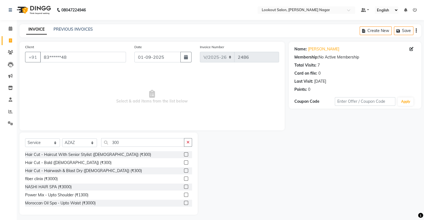
click at [184, 155] on label at bounding box center [186, 155] width 4 height 4
click at [184, 155] on input "checkbox" at bounding box center [186, 155] width 4 height 4
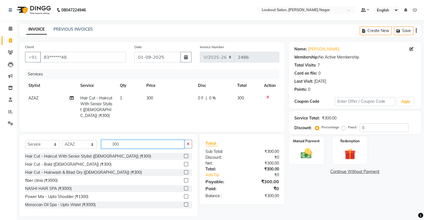
click at [146, 142] on input "300" at bounding box center [142, 144] width 83 height 9
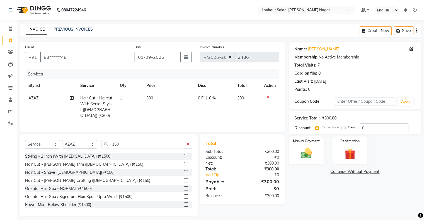
click at [184, 163] on label at bounding box center [186, 164] width 4 height 4
click at [184, 163] on input "checkbox" at bounding box center [186, 165] width 4 height 4
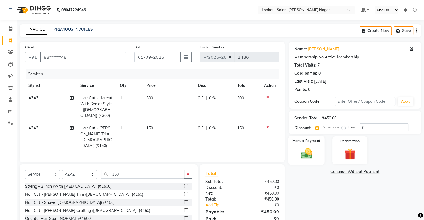
click at [303, 159] on img at bounding box center [306, 153] width 19 height 13
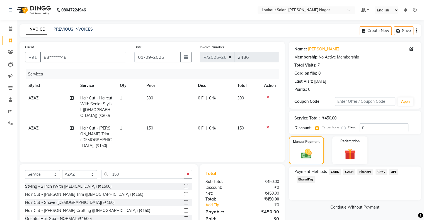
click at [332, 171] on span "CARD" at bounding box center [335, 172] width 12 height 6
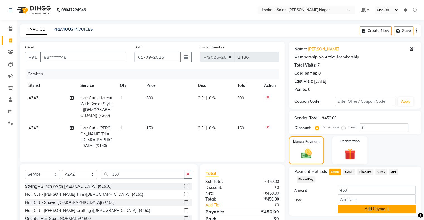
click at [367, 207] on button "Add Payment" at bounding box center [377, 209] width 78 height 9
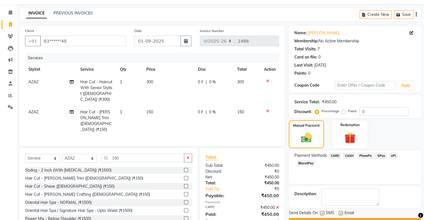
scroll to position [31, 0]
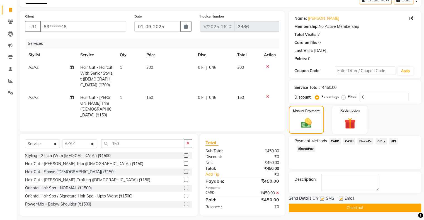
click at [368, 208] on button "Checkout" at bounding box center [355, 208] width 133 height 9
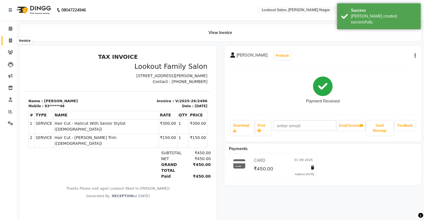
click at [11, 41] on icon at bounding box center [10, 40] width 3 height 4
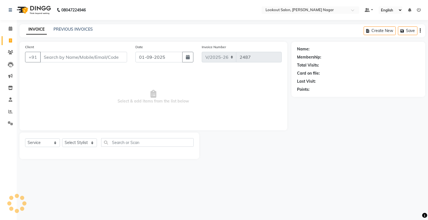
click at [72, 60] on input "Client" at bounding box center [83, 57] width 87 height 11
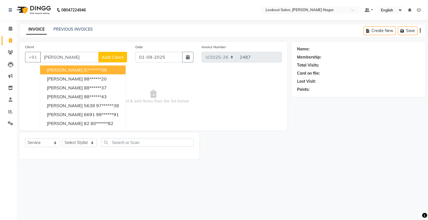
click at [69, 56] on input "[PERSON_NAME]" at bounding box center [69, 57] width 59 height 11
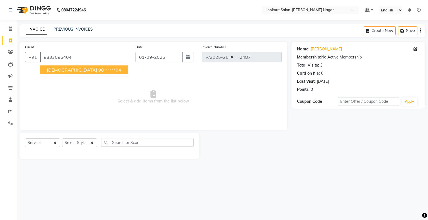
click at [98, 70] on ngb-highlight "98******04" at bounding box center [109, 70] width 23 height 6
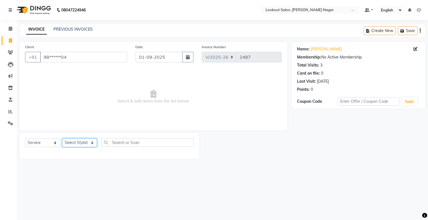
click at [81, 140] on select "Select Stylist abhishek Asfaak [PERSON_NAME] [PERSON_NAME] PRIYANKA RECEPTION […" at bounding box center [79, 143] width 35 height 9
click at [62, 139] on select "Select Stylist abhishek Asfaak [PERSON_NAME] [PERSON_NAME] PRIYANKA RECEPTION […" at bounding box center [79, 143] width 35 height 9
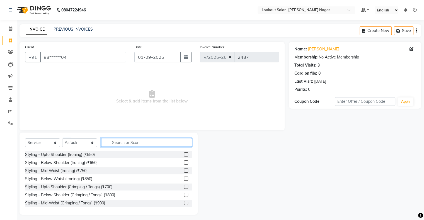
click at [125, 143] on input "text" at bounding box center [146, 142] width 91 height 9
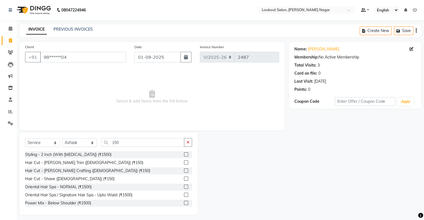
click at [184, 170] on label at bounding box center [186, 171] width 4 height 4
click at [184, 170] on input "checkbox" at bounding box center [186, 171] width 4 height 4
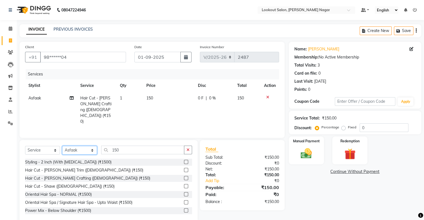
click at [73, 146] on select "Select Stylist abhishek Asfaak [PERSON_NAME] [PERSON_NAME] PRIYANKA RECEPTION […" at bounding box center [79, 150] width 35 height 9
click at [62, 146] on select "Select Stylist abhishek Asfaak [PERSON_NAME] [PERSON_NAME] PRIYANKA RECEPTION […" at bounding box center [79, 150] width 35 height 9
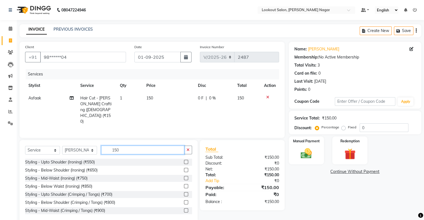
click at [122, 146] on input "150" at bounding box center [142, 150] width 83 height 9
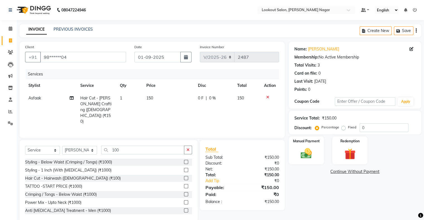
click at [184, 176] on label at bounding box center [186, 178] width 4 height 4
click at [184, 177] on input "checkbox" at bounding box center [186, 179] width 4 height 4
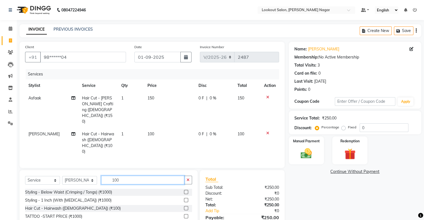
click at [151, 176] on input "100" at bounding box center [142, 180] width 83 height 9
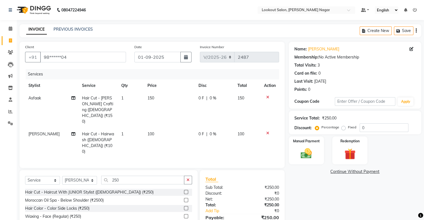
click at [184, 190] on label at bounding box center [186, 192] width 4 height 4
click at [184, 191] on input "checkbox" at bounding box center [186, 193] width 4 height 4
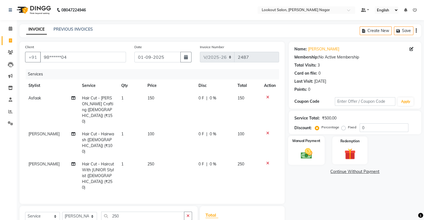
click at [302, 158] on img at bounding box center [306, 153] width 19 height 13
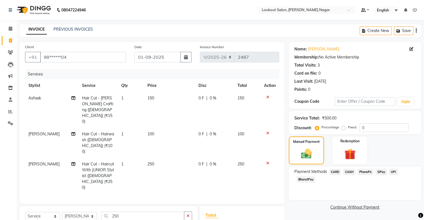
click at [349, 170] on span "CASH" at bounding box center [349, 172] width 12 height 6
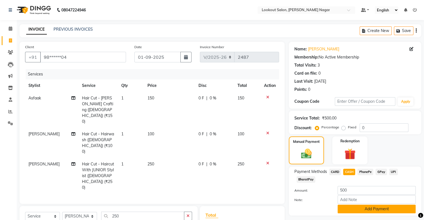
click at [383, 209] on button "Add Payment" at bounding box center [377, 209] width 78 height 9
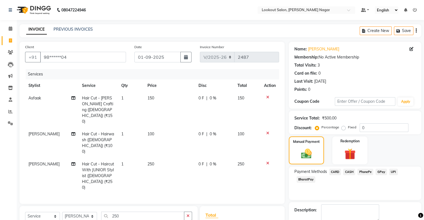
click at [424, 205] on div "Name: [PERSON_NAME] Membership: No Active Membership Total Visits: 3 Card on fi…" at bounding box center [357, 169] width 137 height 255
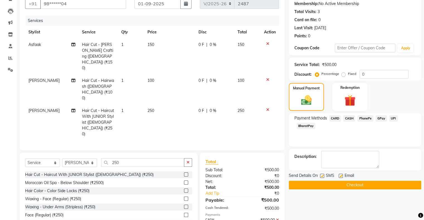
click at [365, 181] on button "Checkout" at bounding box center [355, 185] width 133 height 9
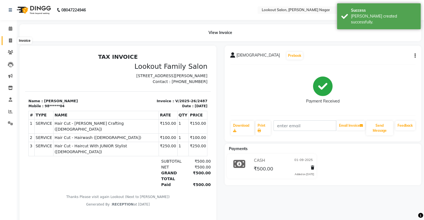
click at [8, 38] on span at bounding box center [11, 41] width 10 height 6
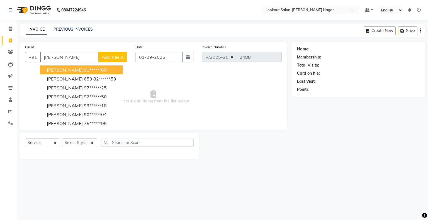
click at [75, 55] on input "[PERSON_NAME]" at bounding box center [69, 57] width 59 height 11
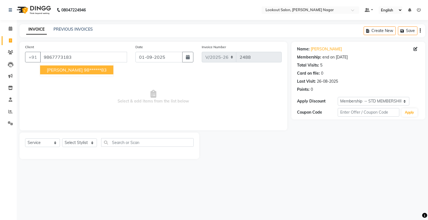
click at [84, 70] on ngb-highlight "98******83" at bounding box center [95, 70] width 23 height 6
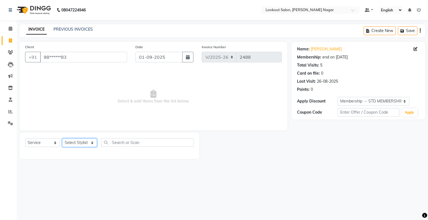
click at [72, 143] on select "Select Stylist abhishek Asfaak [PERSON_NAME] [PERSON_NAME] PRIYANKA RECEPTION […" at bounding box center [79, 143] width 35 height 9
click at [62, 139] on select "Select Stylist abhishek Asfaak [PERSON_NAME] [PERSON_NAME] PRIYANKA RECEPTION […" at bounding box center [79, 143] width 35 height 9
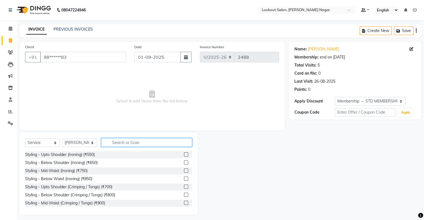
click at [128, 143] on input "text" at bounding box center [146, 142] width 91 height 9
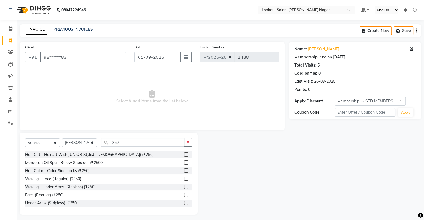
click at [184, 155] on label at bounding box center [186, 155] width 4 height 4
click at [184, 155] on input "checkbox" at bounding box center [186, 155] width 4 height 4
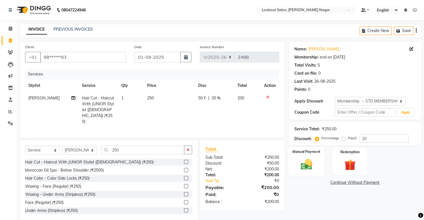
click at [310, 165] on img at bounding box center [306, 164] width 19 height 13
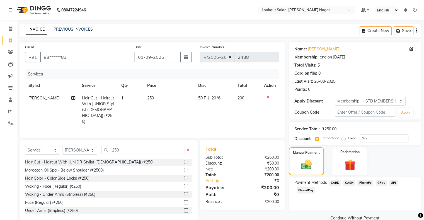
click at [336, 180] on span "CARD" at bounding box center [335, 183] width 12 height 6
click at [355, 219] on button "Add Payment" at bounding box center [377, 220] width 78 height 9
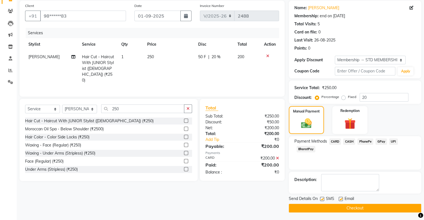
click at [355, 205] on button "Checkout" at bounding box center [355, 208] width 133 height 9
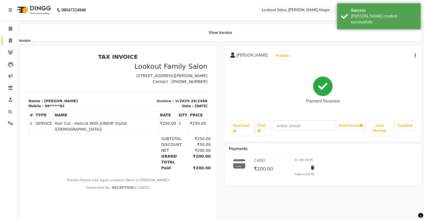
click at [6, 39] on span at bounding box center [11, 41] width 10 height 6
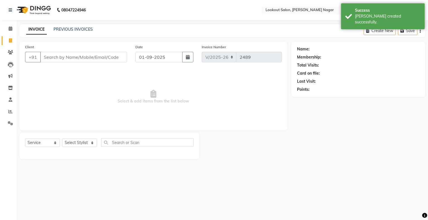
click at [61, 52] on input "Client" at bounding box center [83, 57] width 87 height 11
select select "150"
select select "service"
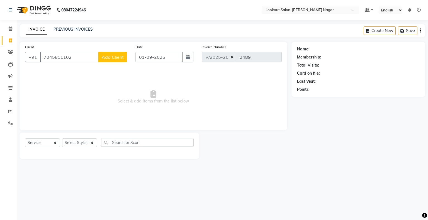
type input "7045811102"
click at [114, 57] on span "Add Client" at bounding box center [113, 57] width 22 height 6
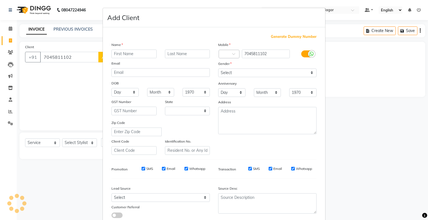
select select "22"
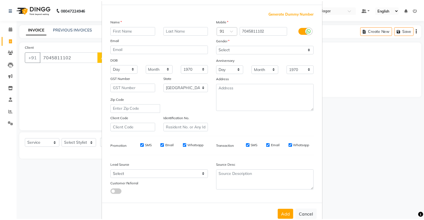
scroll to position [40, 0]
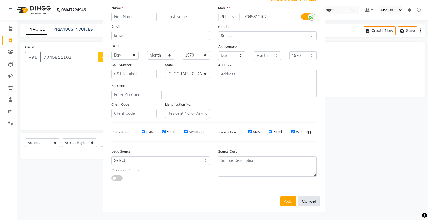
click at [305, 202] on button "Cancel" at bounding box center [308, 201] width 21 height 11
select select
select select "null"
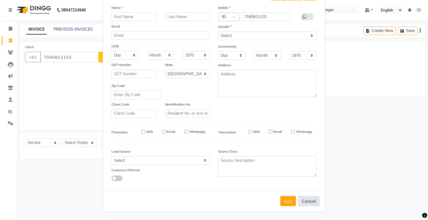
select select
checkbox input "false"
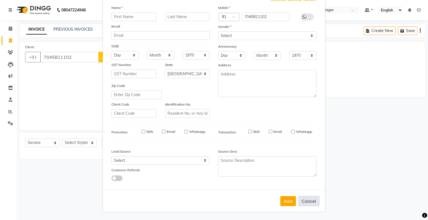
checkbox input "false"
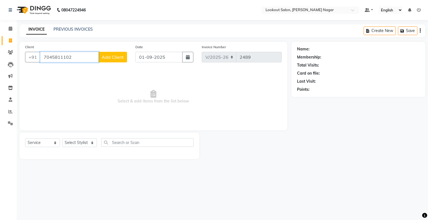
click at [75, 56] on input "7045811102" at bounding box center [69, 57] width 59 height 11
type input "7"
click at [73, 70] on span "AMI JADHAV" at bounding box center [65, 70] width 36 height 6
type input "73******16"
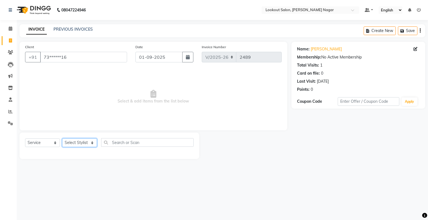
click at [83, 143] on select "Select Stylist abhishek Asfaak [PERSON_NAME] [PERSON_NAME] PRIYANKA RECEPTION […" at bounding box center [79, 143] width 35 height 9
select select "34777"
click at [62, 139] on select "Select Stylist abhishek Asfaak [PERSON_NAME] [PERSON_NAME] PRIYANKA RECEPTION […" at bounding box center [79, 143] width 35 height 9
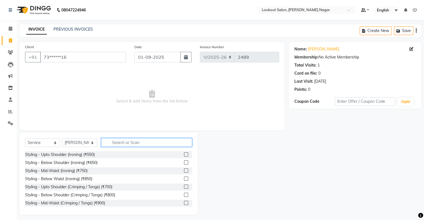
click at [121, 145] on input "text" at bounding box center [146, 142] width 91 height 9
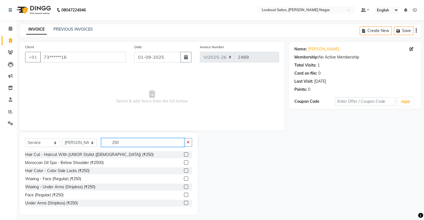
type input "250"
click at [184, 153] on label at bounding box center [186, 155] width 4 height 4
click at [184, 153] on input "checkbox" at bounding box center [186, 155] width 4 height 4
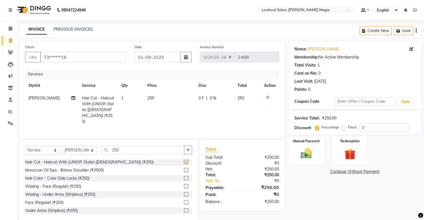
checkbox input "false"
click at [301, 155] on img at bounding box center [306, 153] width 19 height 13
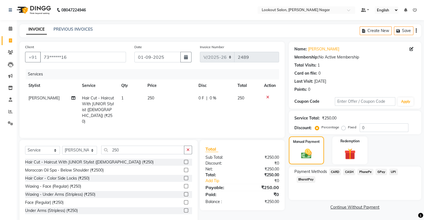
click at [334, 170] on span "CARD" at bounding box center [335, 172] width 12 height 6
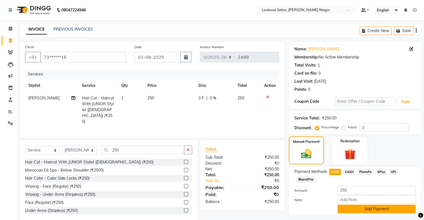
click at [384, 208] on button "Add Payment" at bounding box center [377, 209] width 78 height 9
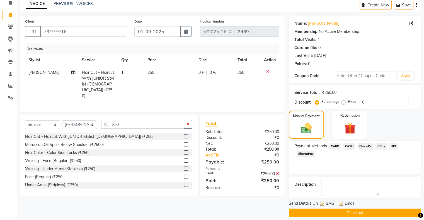
scroll to position [31, 0]
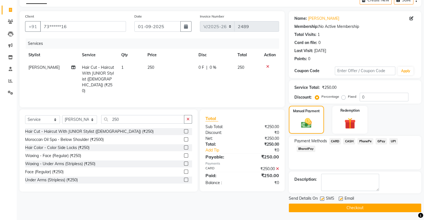
click at [391, 206] on button "Checkout" at bounding box center [355, 208] width 133 height 9
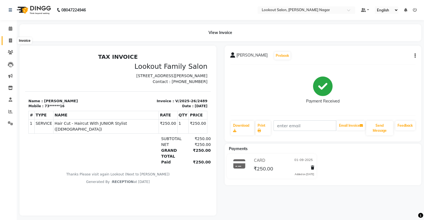
click at [10, 41] on icon at bounding box center [10, 40] width 3 height 4
select select "service"
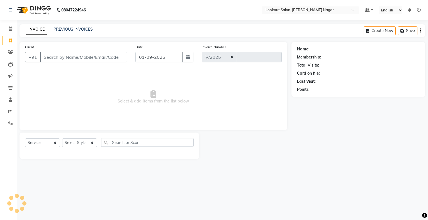
select select "150"
type input "2490"
click at [63, 60] on input "Client" at bounding box center [83, 57] width 87 height 11
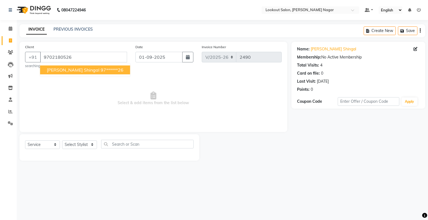
click at [66, 70] on span "daksha modh shingal" at bounding box center [73, 70] width 53 height 6
type input "97******26"
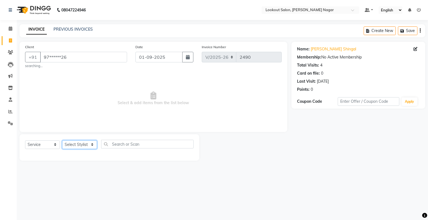
click at [88, 146] on select "Select Stylist abhishek Asfaak [PERSON_NAME] [PERSON_NAME] PRIYANKA RECEPTION […" at bounding box center [79, 145] width 35 height 9
select select "11446"
click at [62, 141] on select "Select Stylist abhishek Asfaak [PERSON_NAME] [PERSON_NAME] PRIYANKA RECEPTION […" at bounding box center [79, 145] width 35 height 9
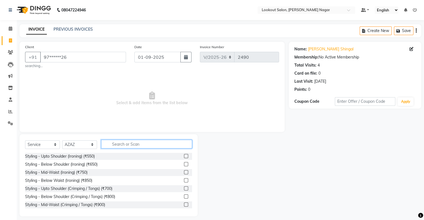
click at [127, 145] on input "text" at bounding box center [146, 144] width 91 height 9
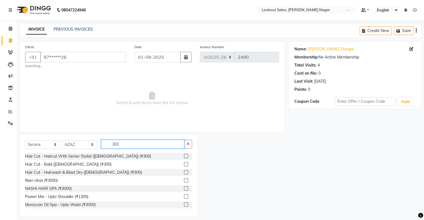
type input "300"
click at [184, 156] on div at bounding box center [188, 156] width 8 height 7
click at [184, 156] on label at bounding box center [186, 156] width 4 height 4
click at [184, 156] on input "checkbox" at bounding box center [186, 157] width 4 height 4
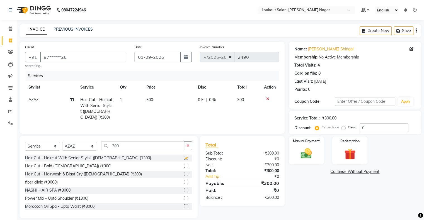
checkbox input "false"
click at [317, 156] on div "Manual Payment" at bounding box center [306, 150] width 37 height 29
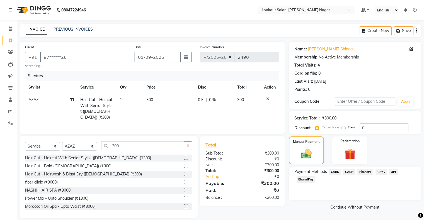
click at [336, 170] on span "CARD" at bounding box center [335, 172] width 12 height 6
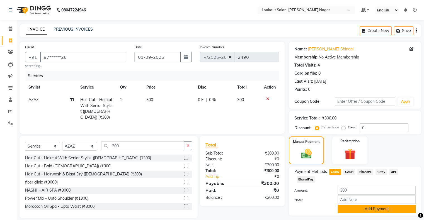
click at [375, 210] on button "Add Payment" at bounding box center [377, 209] width 78 height 9
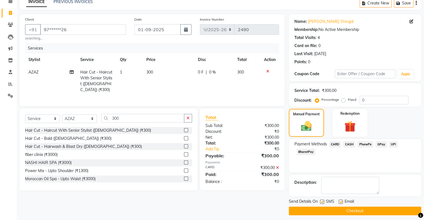
scroll to position [31, 0]
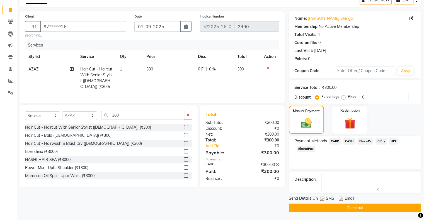
click at [396, 209] on button "Checkout" at bounding box center [355, 208] width 133 height 9
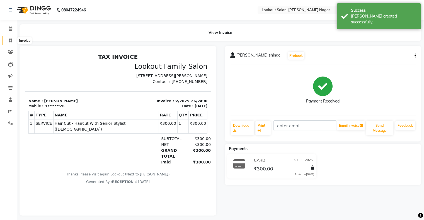
click at [10, 38] on span at bounding box center [11, 41] width 10 height 6
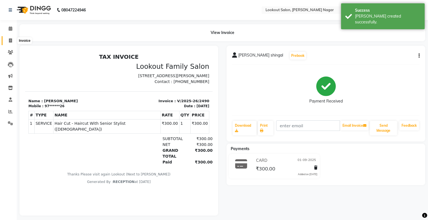
select select "service"
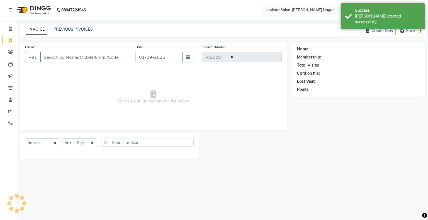
select select "150"
type input "2491"
